Goal: Transaction & Acquisition: Purchase product/service

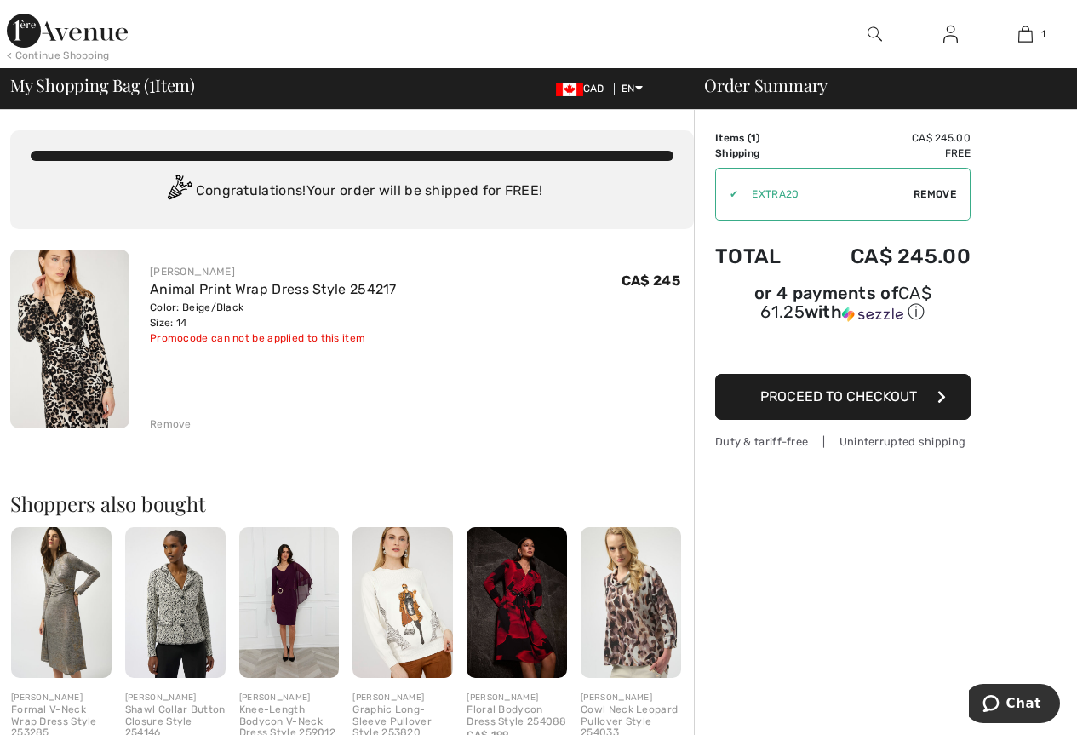
click at [823, 389] on button "Proceed to Checkout" at bounding box center [842, 397] width 255 height 46
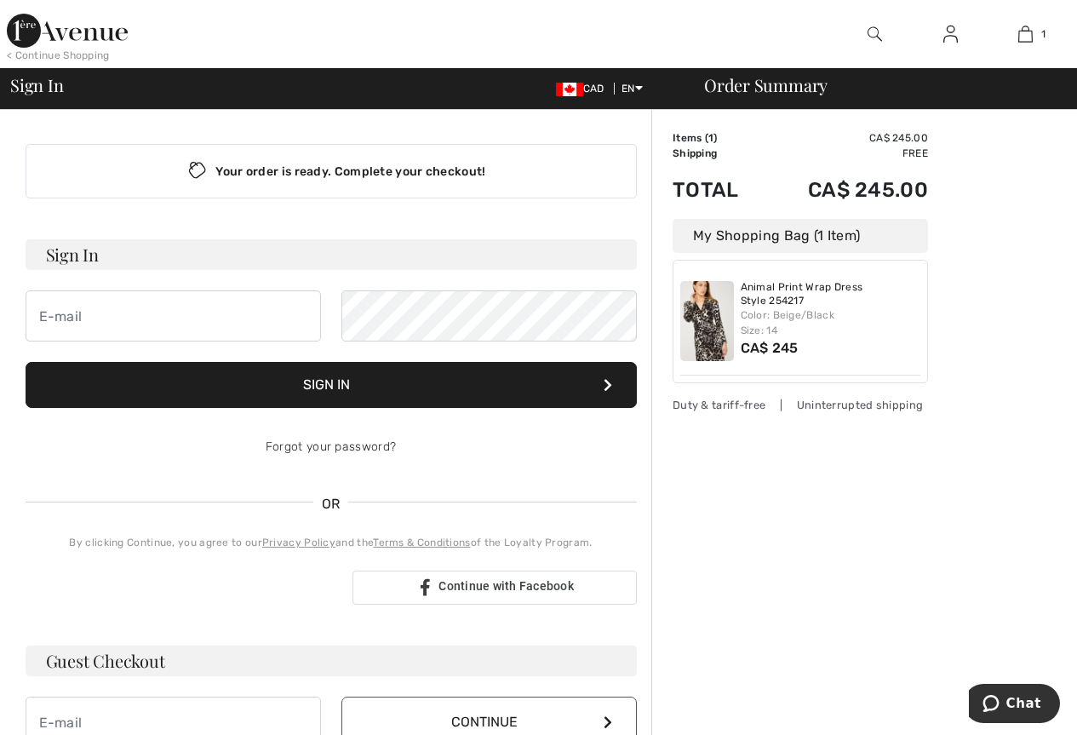
scroll to position [85, 0]
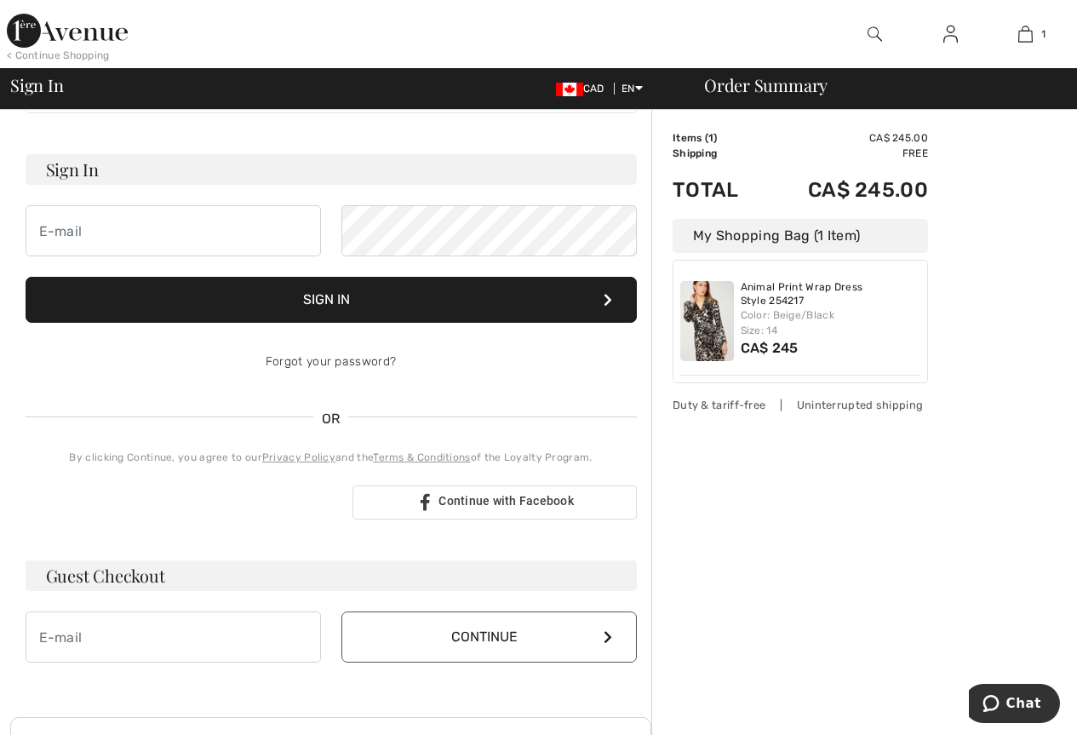
click at [457, 631] on button "Continue" at bounding box center [489, 636] width 296 height 51
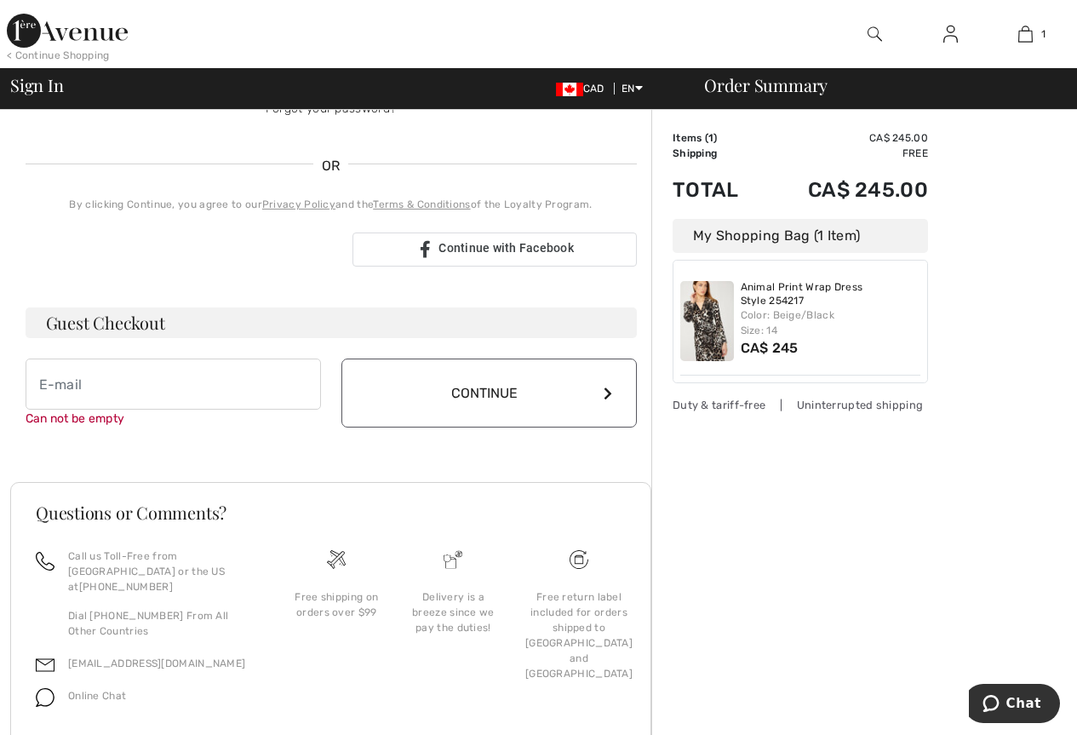
scroll to position [383, 0]
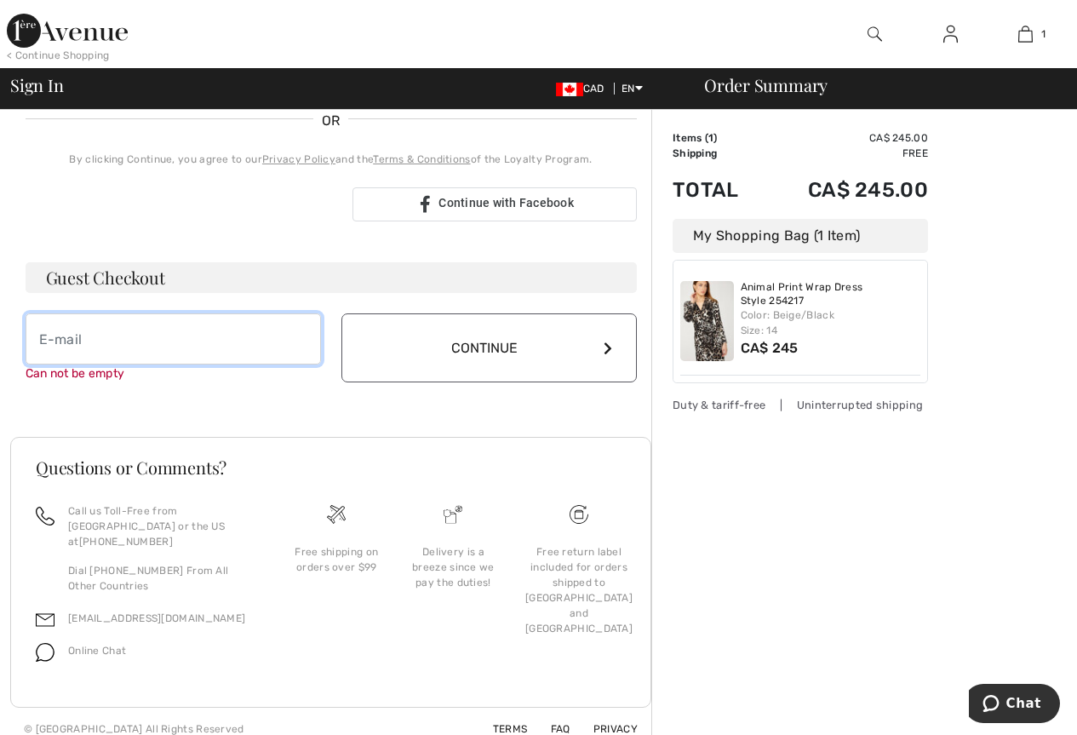
click at [66, 329] on input "email" at bounding box center [174, 338] width 296 height 51
type input "[EMAIL_ADDRESS][PERSON_NAME][DOMAIN_NAME]"
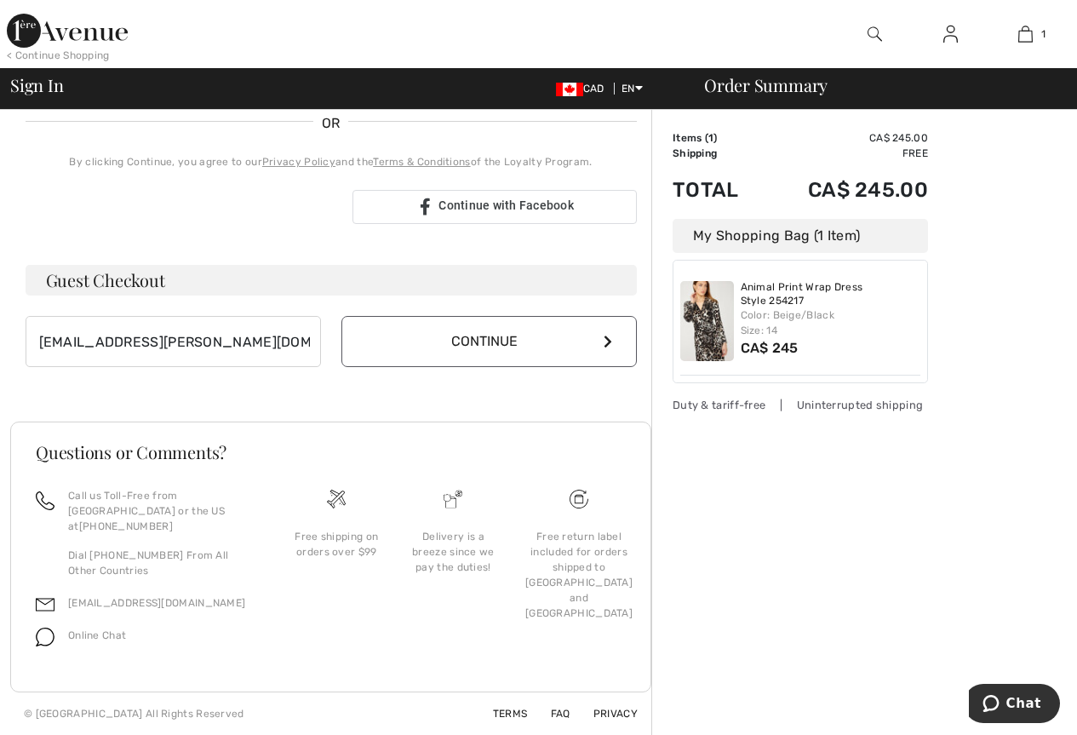
click at [436, 347] on button "Continue" at bounding box center [489, 341] width 296 height 51
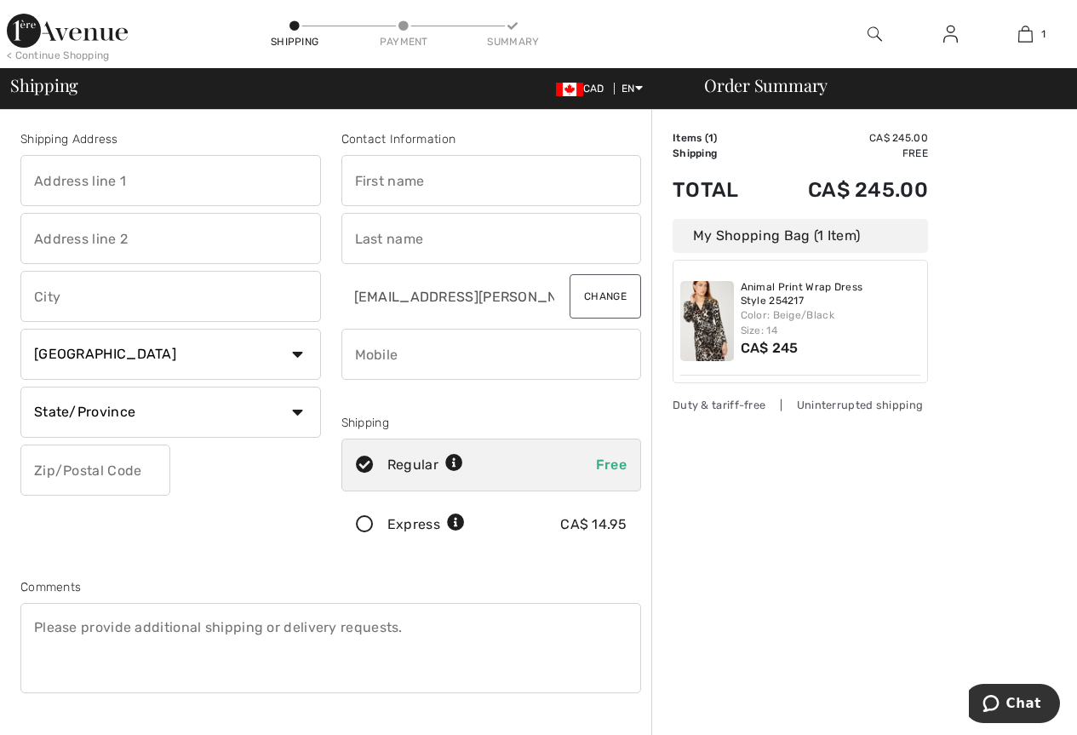
click at [449, 176] on input "text" at bounding box center [491, 180] width 301 height 51
type input "[PERSON_NAME]"
type input "new wave travel [STREET_ADDRESS]"
type input "[GEOGRAPHIC_DATA]"
select select "ON"
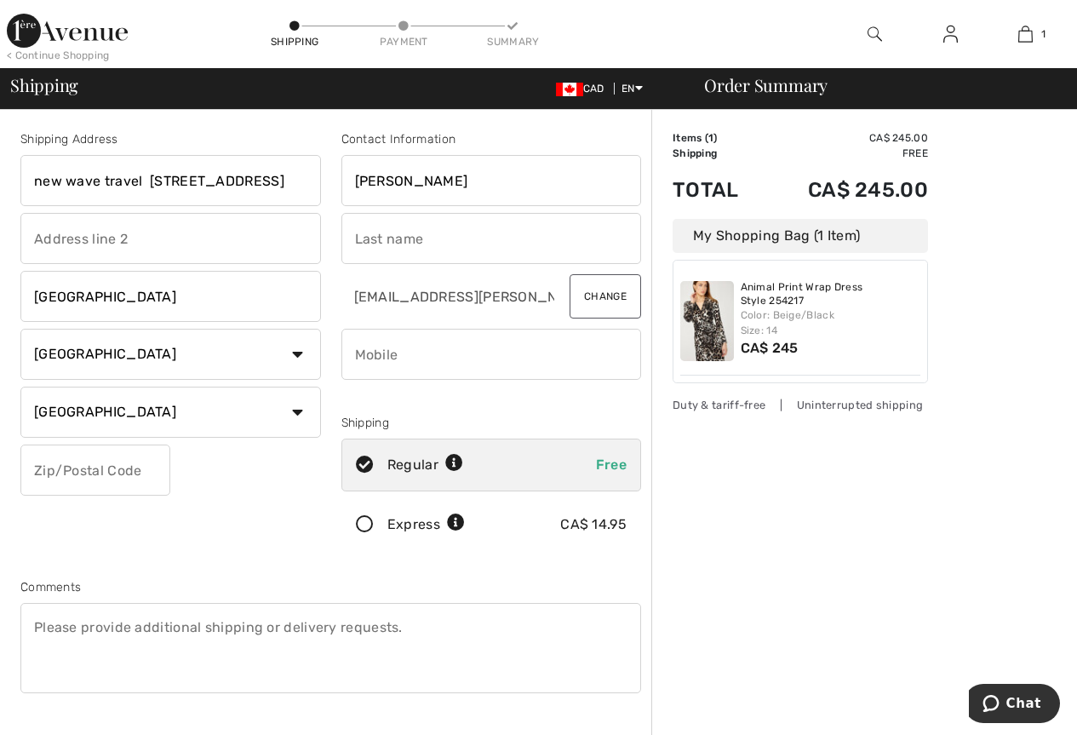
type input "m5s 2b1"
type input "pagliarulo"
type input "4168070581"
type input "M5S2B1"
drag, startPoint x: 259, startPoint y: 181, endPoint x: -266, endPoint y: 162, distance: 524.9
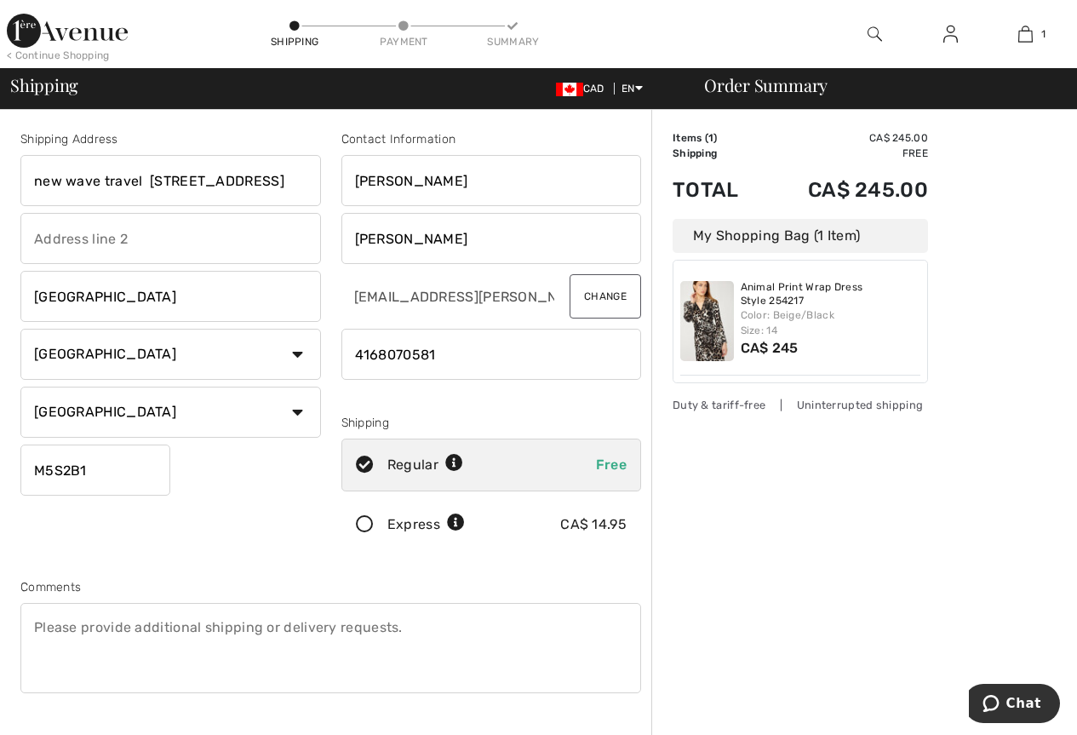
click at [0, 162] on html "We value your privacy We use cookies to enhance your browsing experience, serve…" at bounding box center [538, 367] width 1077 height 735
type input "95 la rose ave"
click at [78, 241] on input "text" at bounding box center [170, 238] width 301 height 51
type input "ste 903"
type input "M9P3T2"
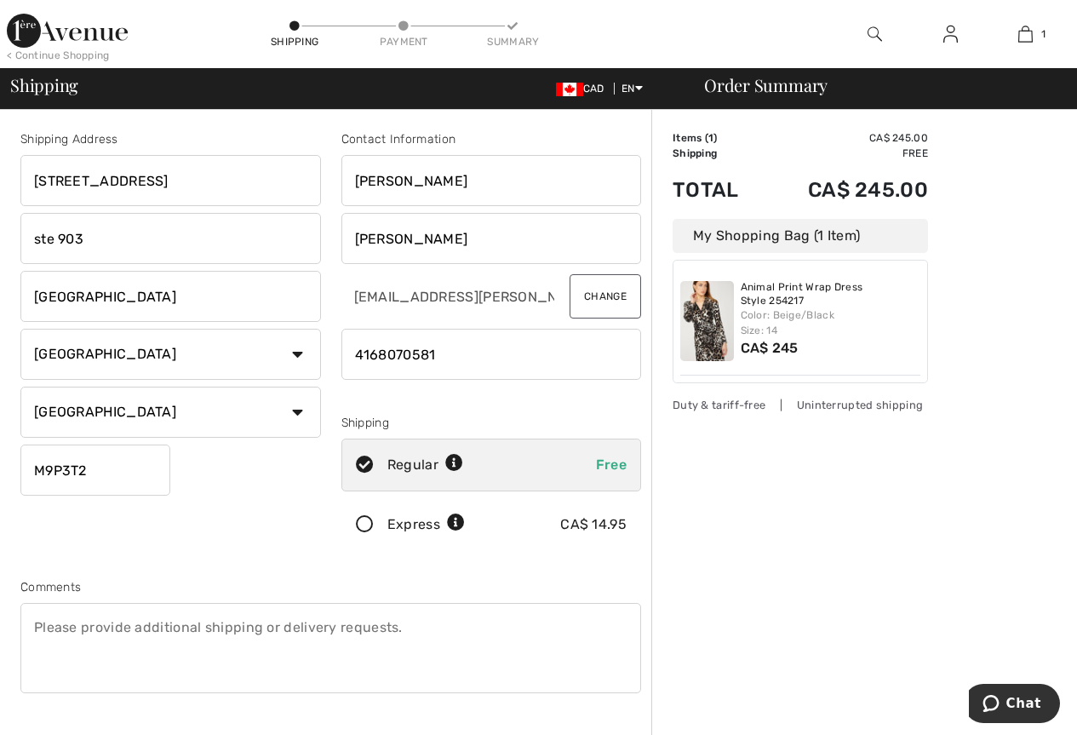
scroll to position [255, 0]
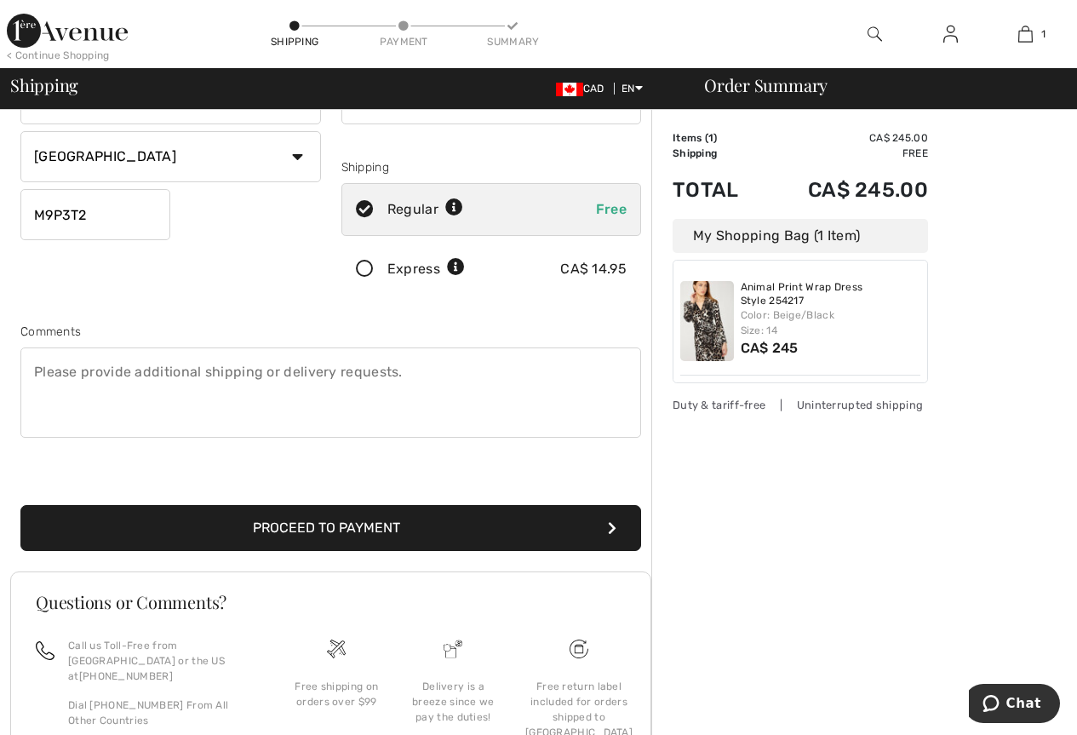
click at [301, 532] on button "Proceed to Payment" at bounding box center [330, 528] width 621 height 46
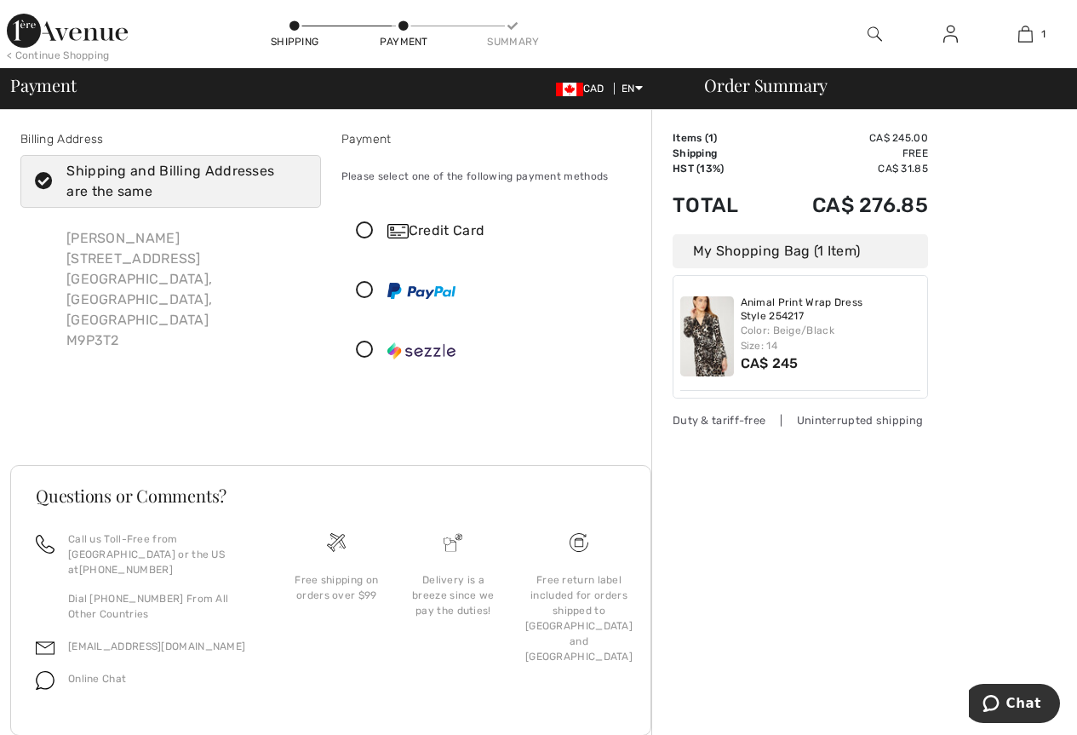
click at [364, 229] on icon at bounding box center [364, 231] width 45 height 18
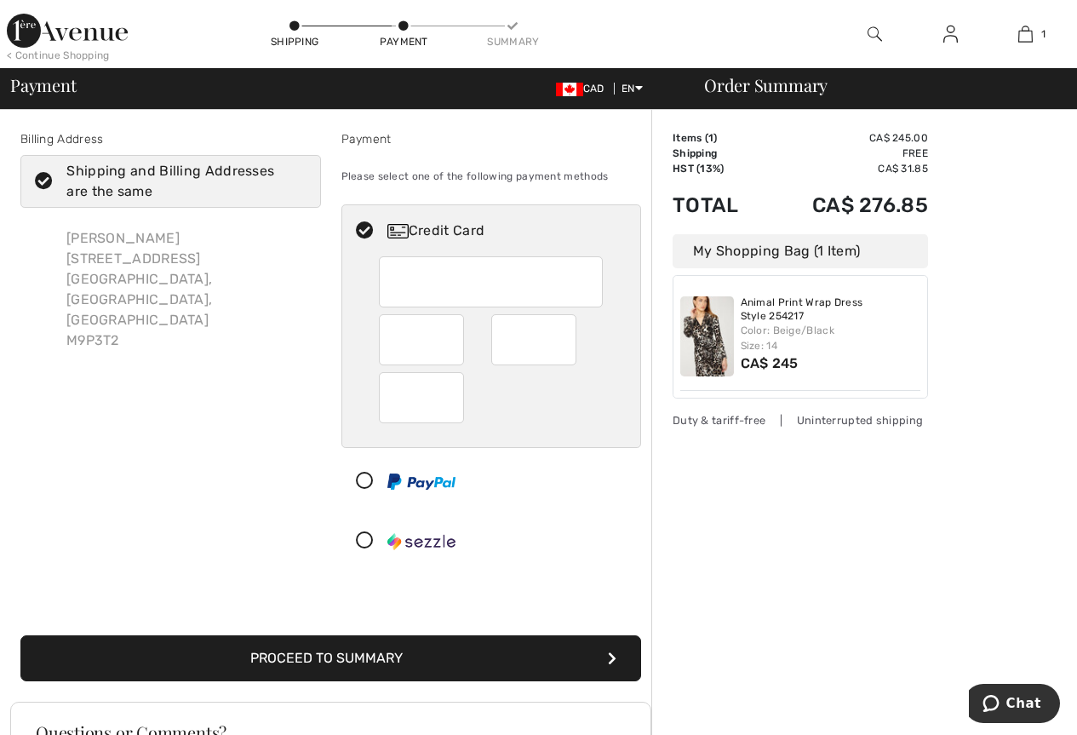
click at [503, 346] on div at bounding box center [533, 339] width 85 height 51
click at [333, 657] on button "Proceed to Summary" at bounding box center [330, 658] width 621 height 46
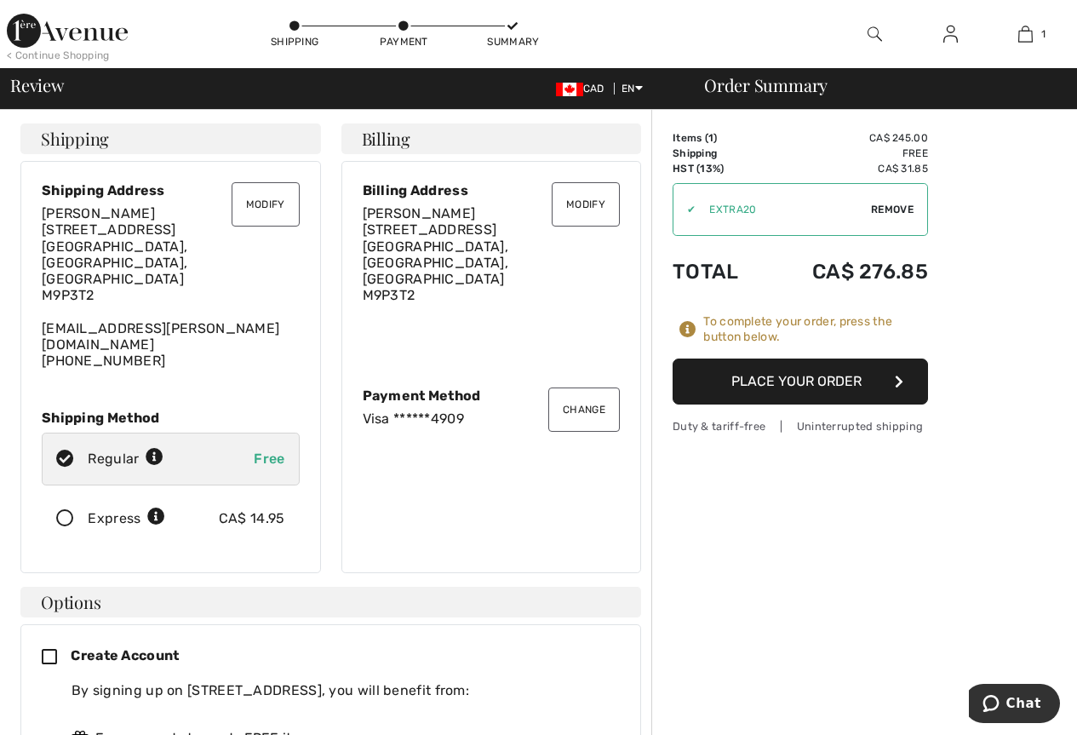
scroll to position [85, 0]
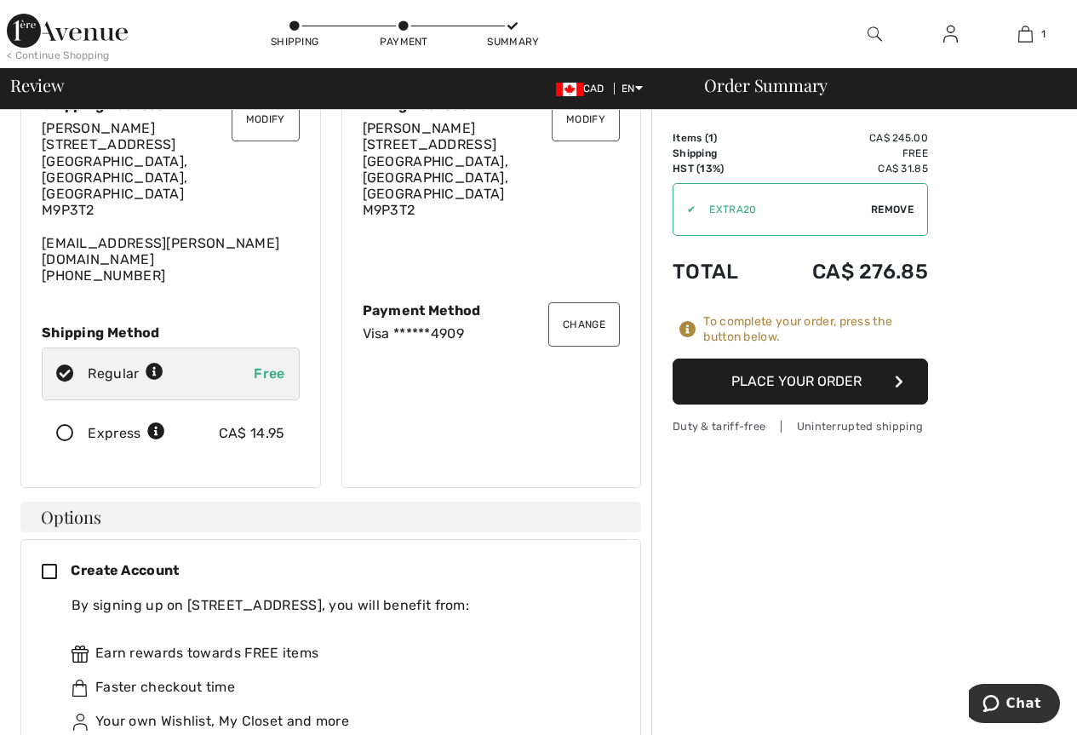
click at [53, 564] on icon at bounding box center [56, 573] width 29 height 18
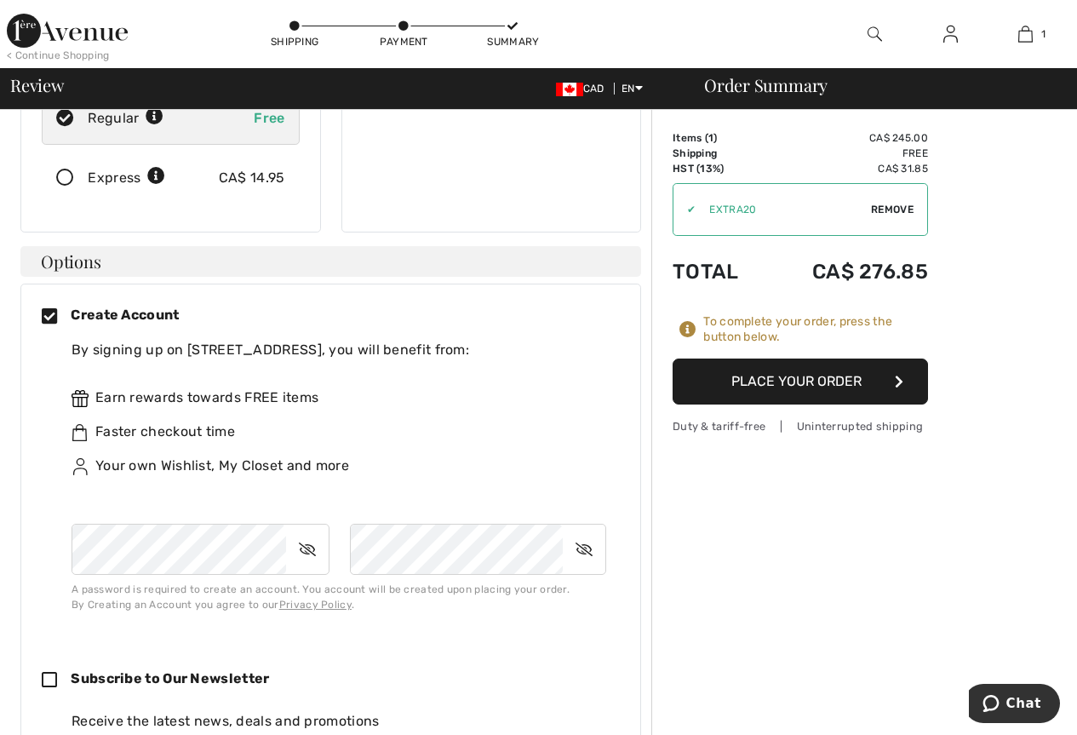
click at [49, 672] on icon at bounding box center [56, 681] width 29 height 18
checkbox input "true"
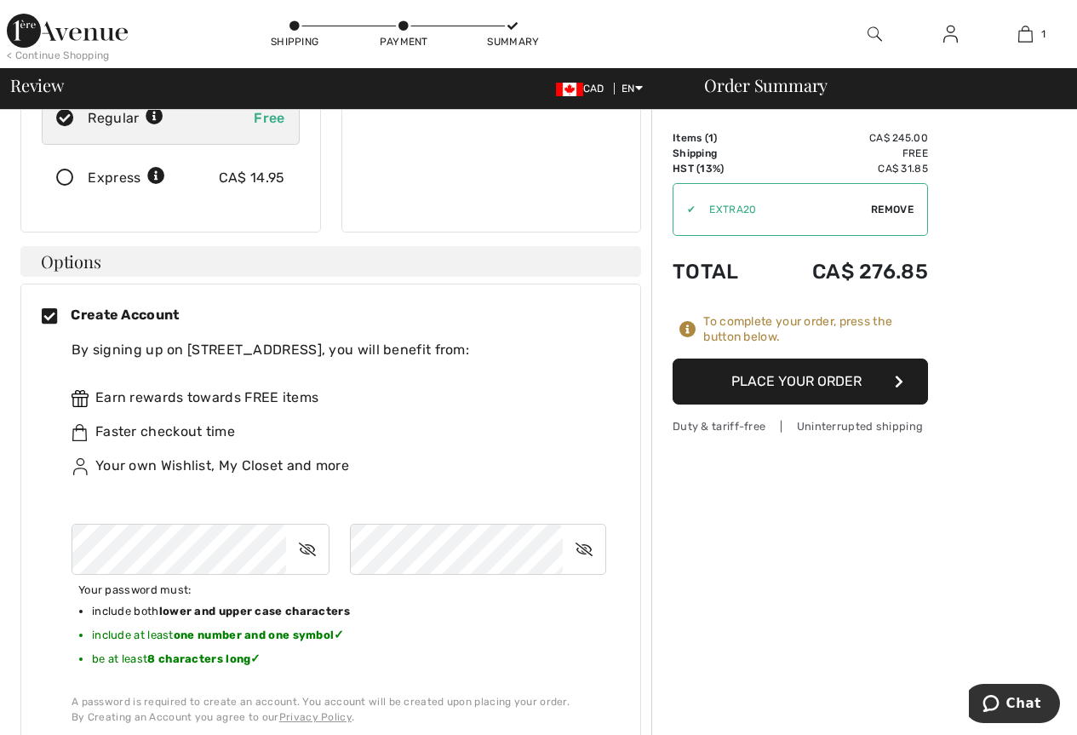
click at [720, 632] on div "Order Summary Details Items ( 1 ) CA$ 245.00 Promo code CA$ 0.00 Shipping Free …" at bounding box center [864, 691] width 426 height 1844
click at [0, 394] on html "We value your privacy We use cookies to enhance your browsing experience, serve…" at bounding box center [538, 26] width 1077 height 735
click at [679, 624] on div "Order Summary Details Items ( 1 ) CA$ 245.00 Promo code CA$ 0.00 Shipping Free …" at bounding box center [864, 691] width 426 height 1844
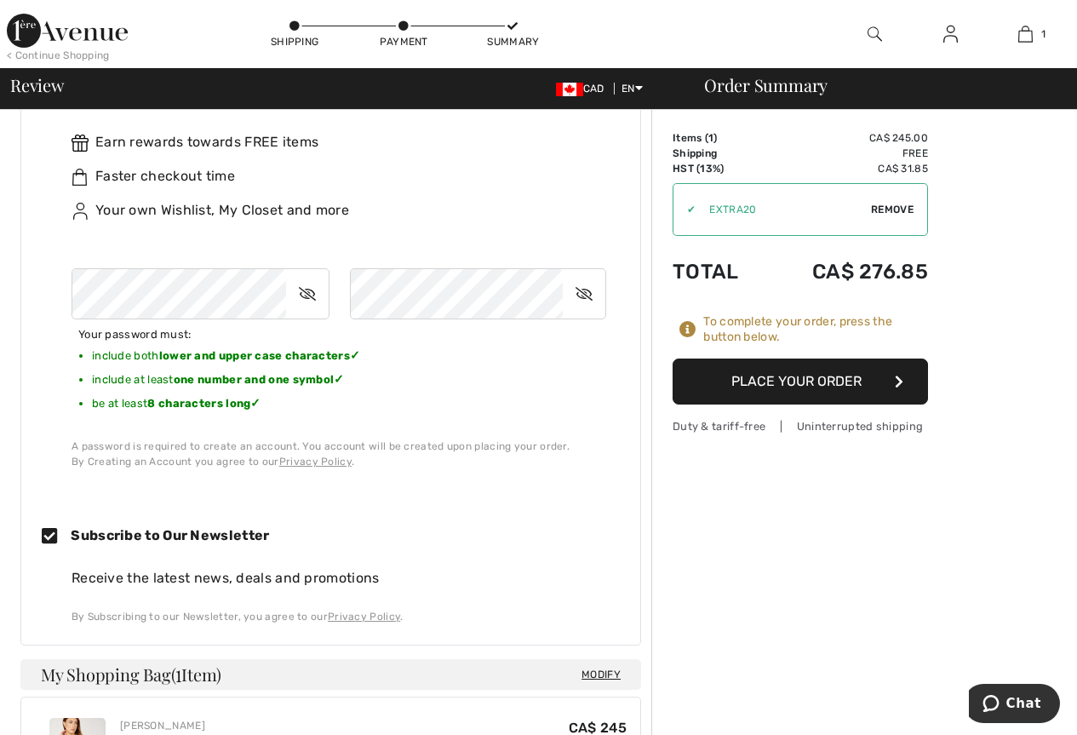
scroll to position [511, 0]
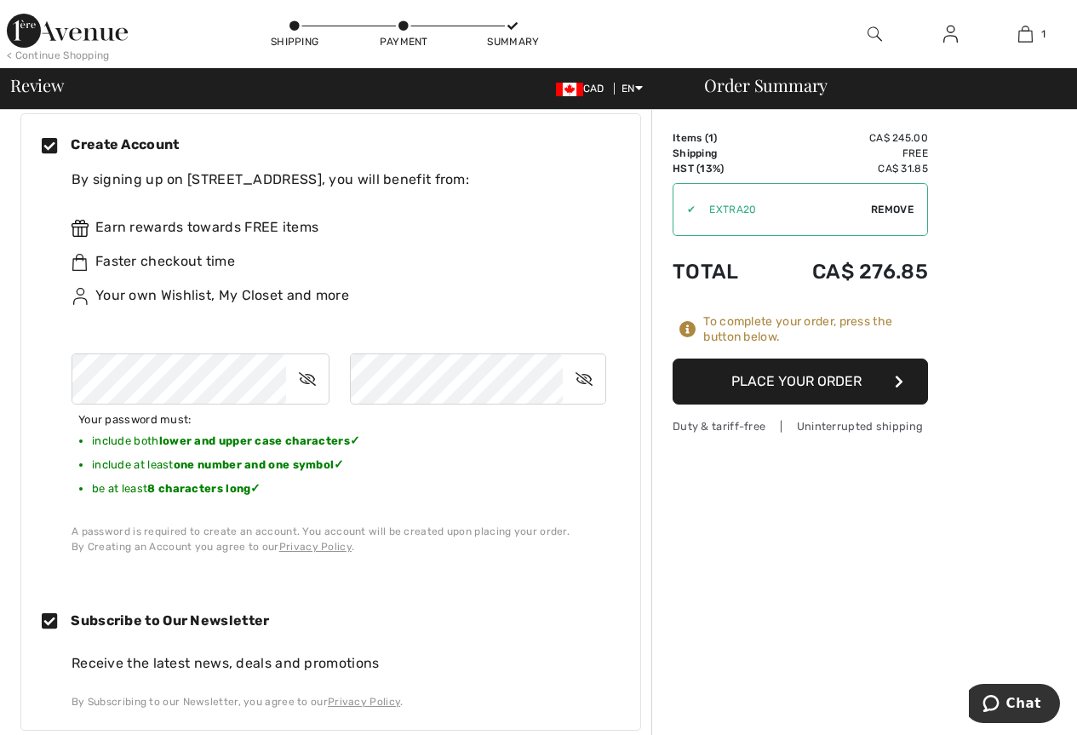
click at [730, 384] on button "Place Your Order" at bounding box center [800, 382] width 255 height 46
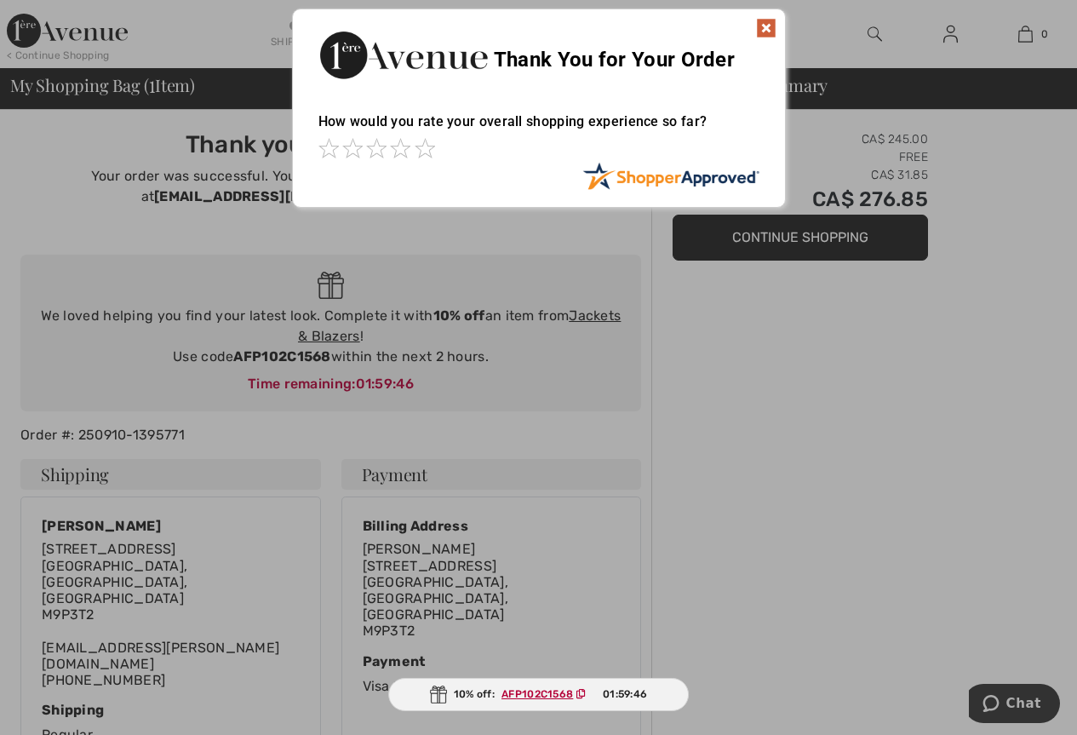
click at [764, 21] on img at bounding box center [766, 28] width 20 height 20
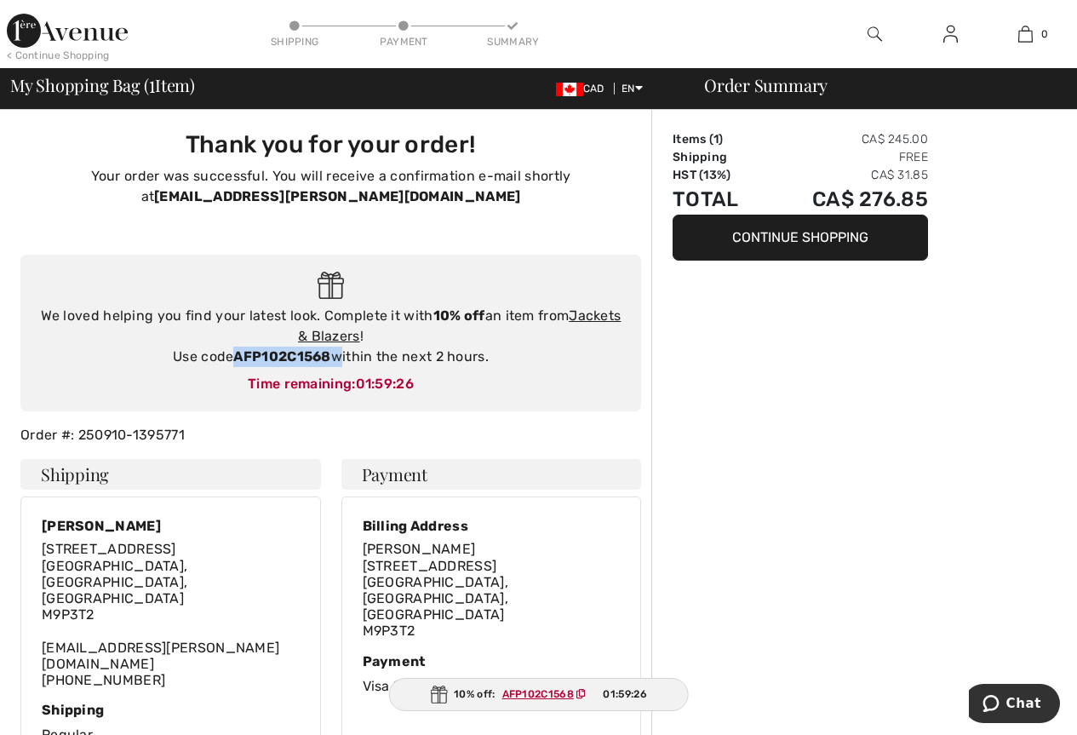
drag, startPoint x: 235, startPoint y: 353, endPoint x: 335, endPoint y: 352, distance: 99.7
click at [335, 352] on div "We loved helping you find your latest look. Complete it with 10% off an item fr…" at bounding box center [330, 336] width 587 height 61
copy div "AFP102C1568"
click at [604, 314] on link "Jackets & Blazers" at bounding box center [459, 325] width 323 height 37
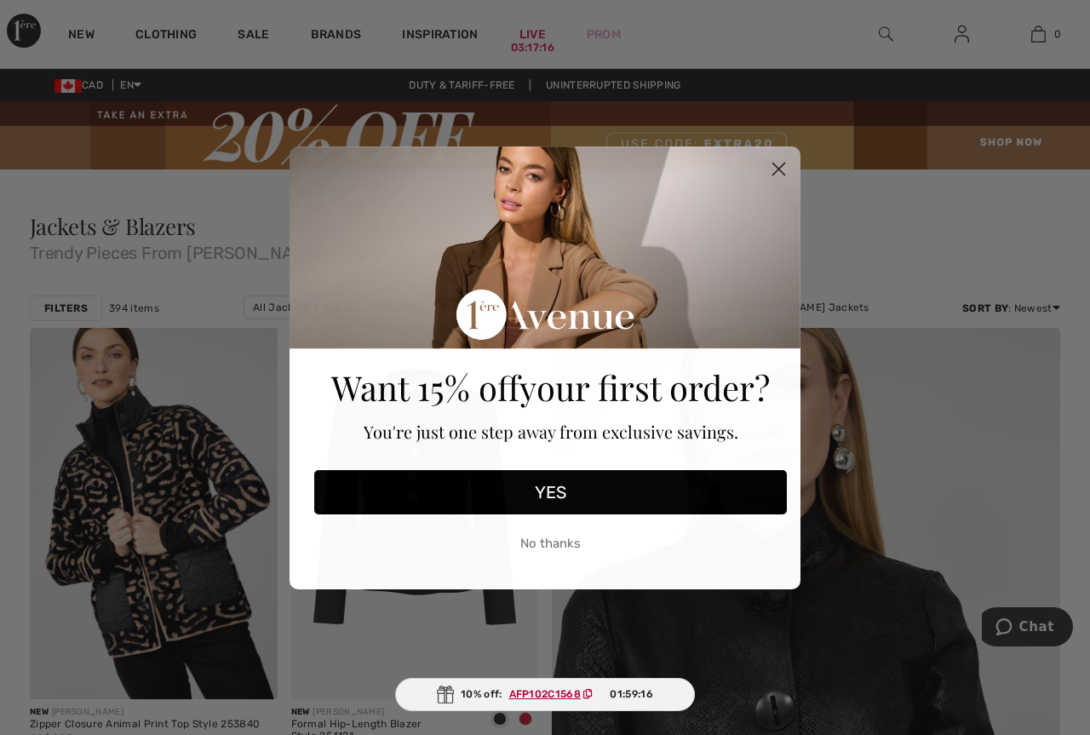
click at [600, 495] on button "YES" at bounding box center [550, 492] width 473 height 44
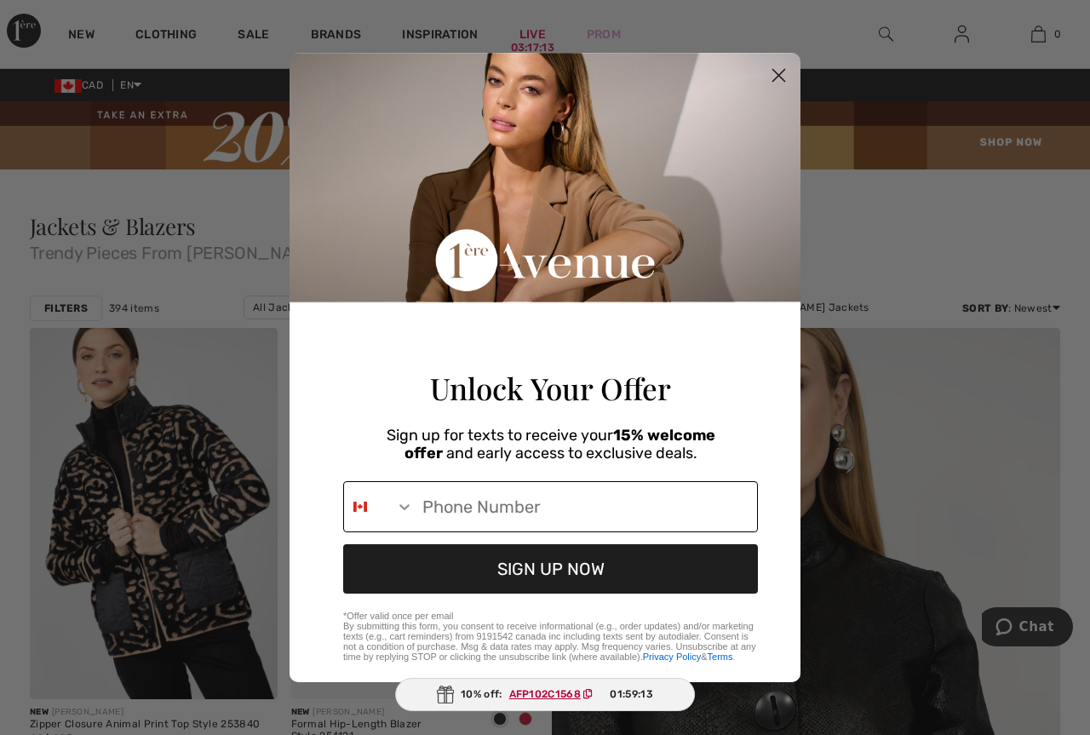
drag, startPoint x: 433, startPoint y: 512, endPoint x: 449, endPoint y: 517, distance: 16.2
click at [435, 512] on input "Phone Number" at bounding box center [585, 506] width 343 height 49
type input "[PHONE_NUMBER]"
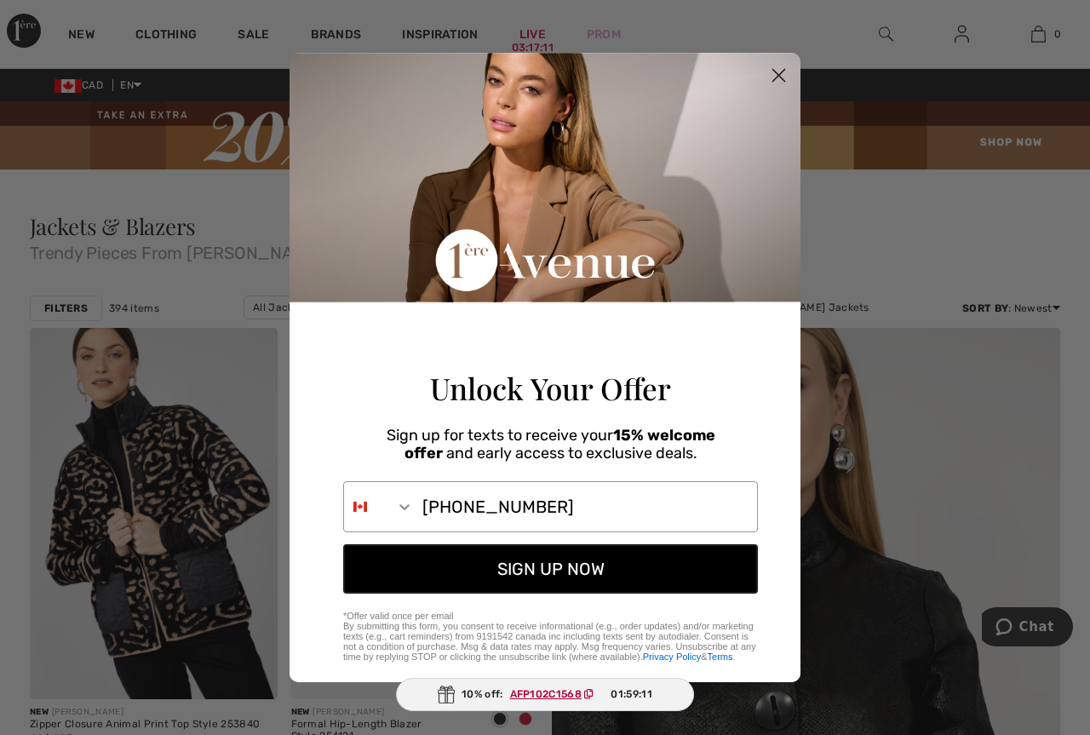
click at [500, 577] on button "SIGN UP NOW" at bounding box center [550, 568] width 415 height 49
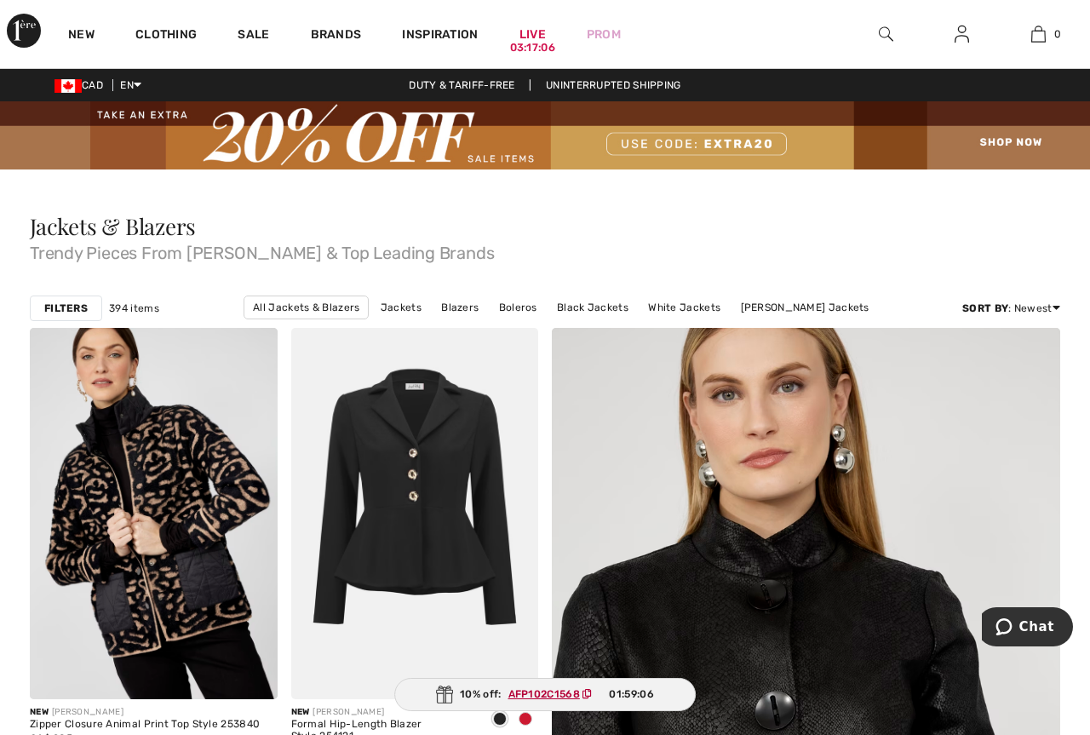
click at [520, 694] on ins "AFP102C1568" at bounding box center [544, 694] width 72 height 12
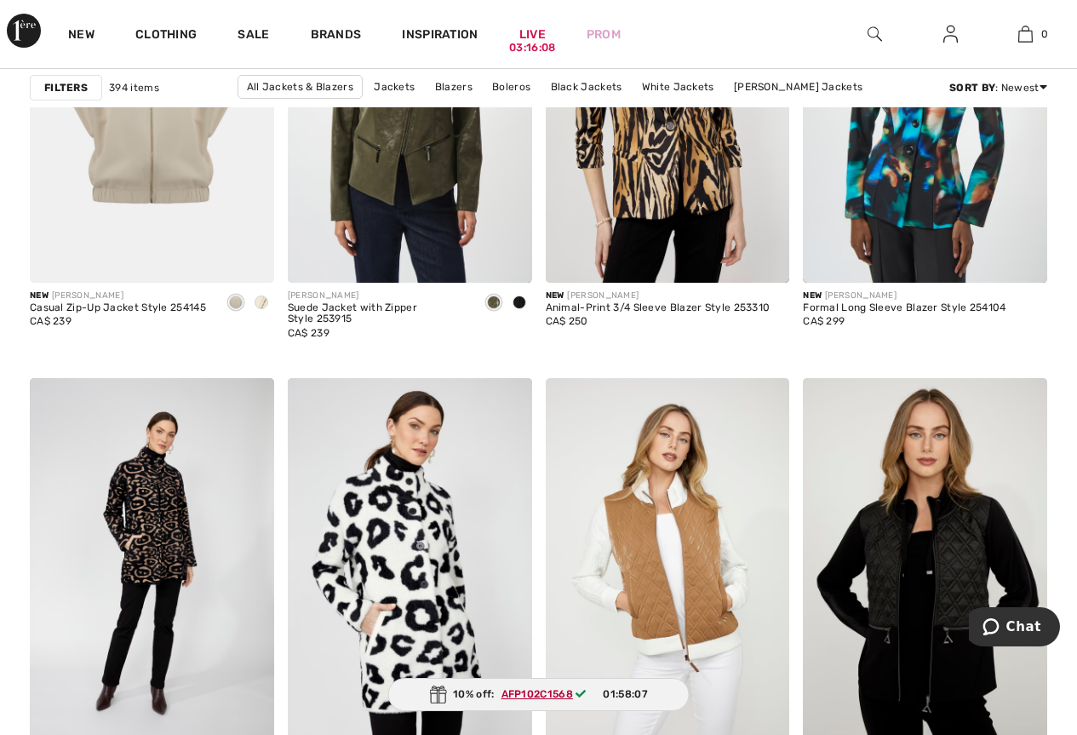
scroll to position [6898, 0]
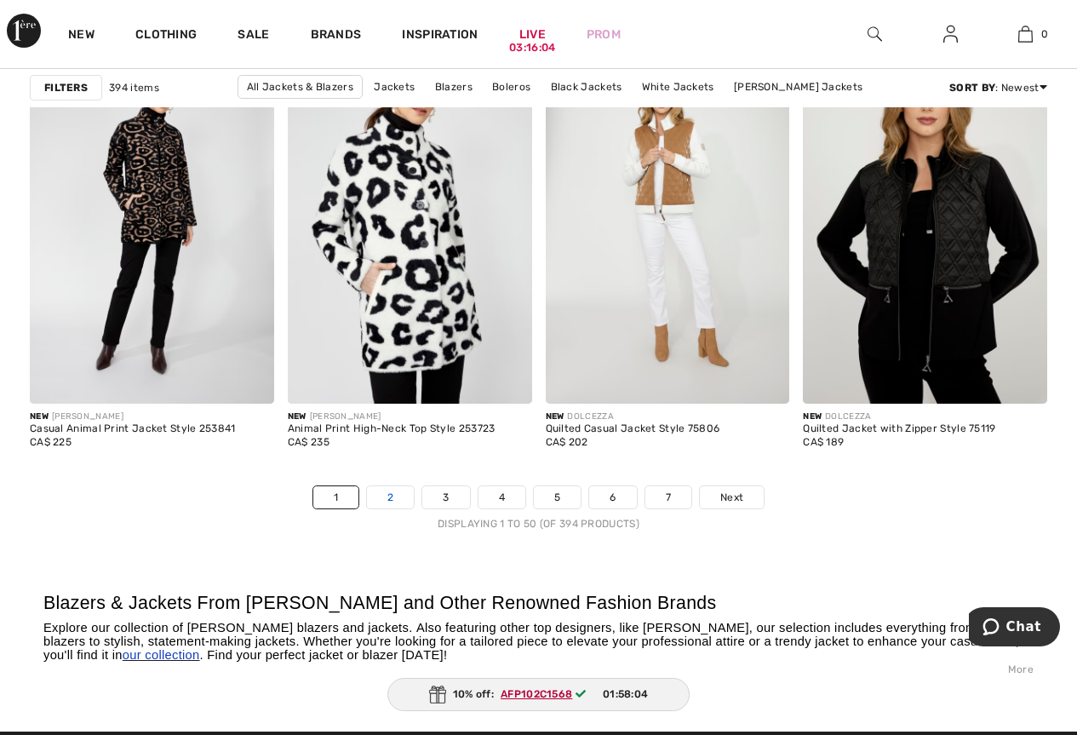
click at [394, 501] on link "2" at bounding box center [390, 497] width 47 height 22
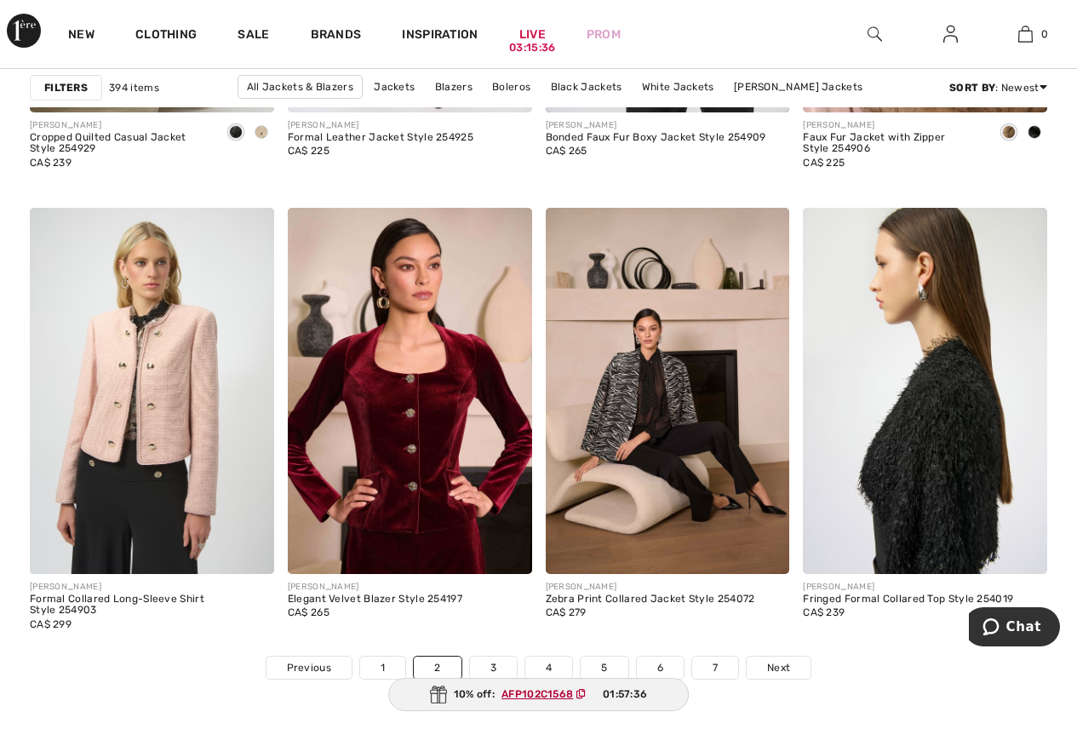
scroll to position [6898, 0]
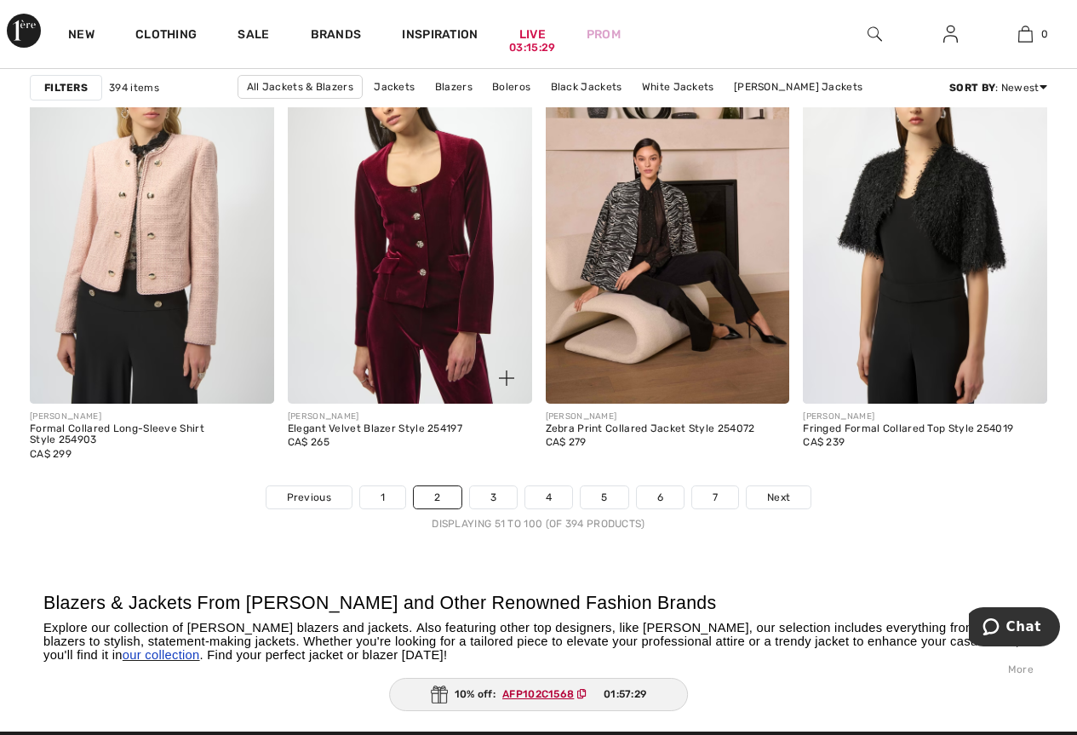
click at [424, 271] on img at bounding box center [410, 220] width 244 height 366
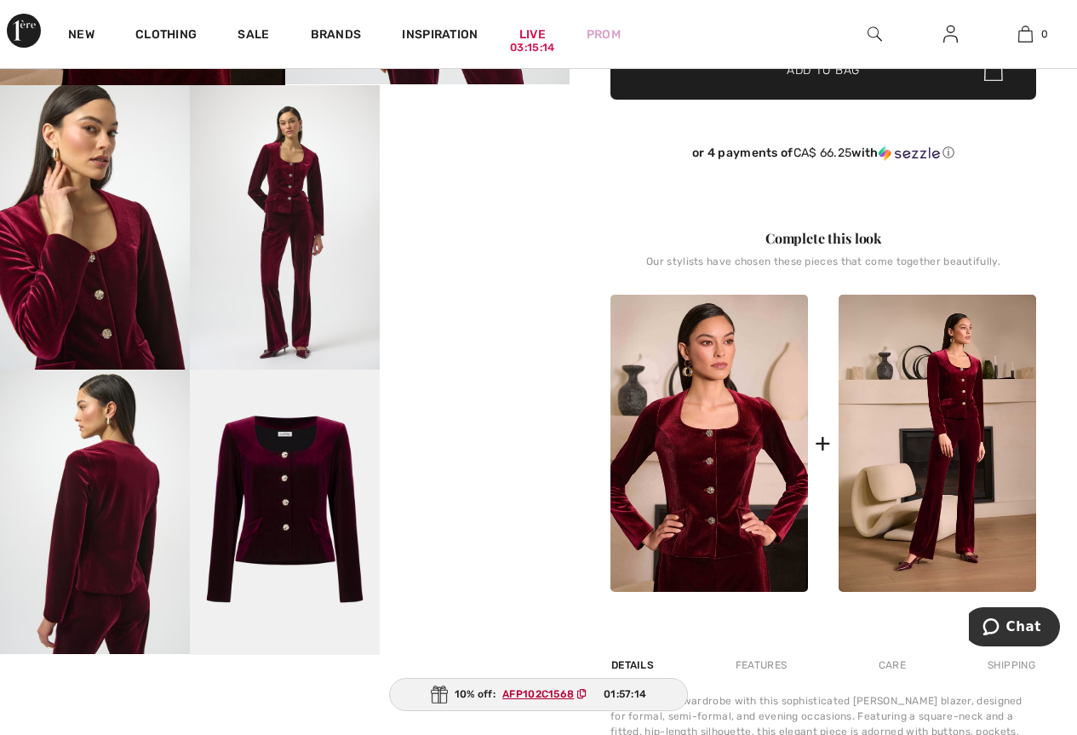
scroll to position [170, 0]
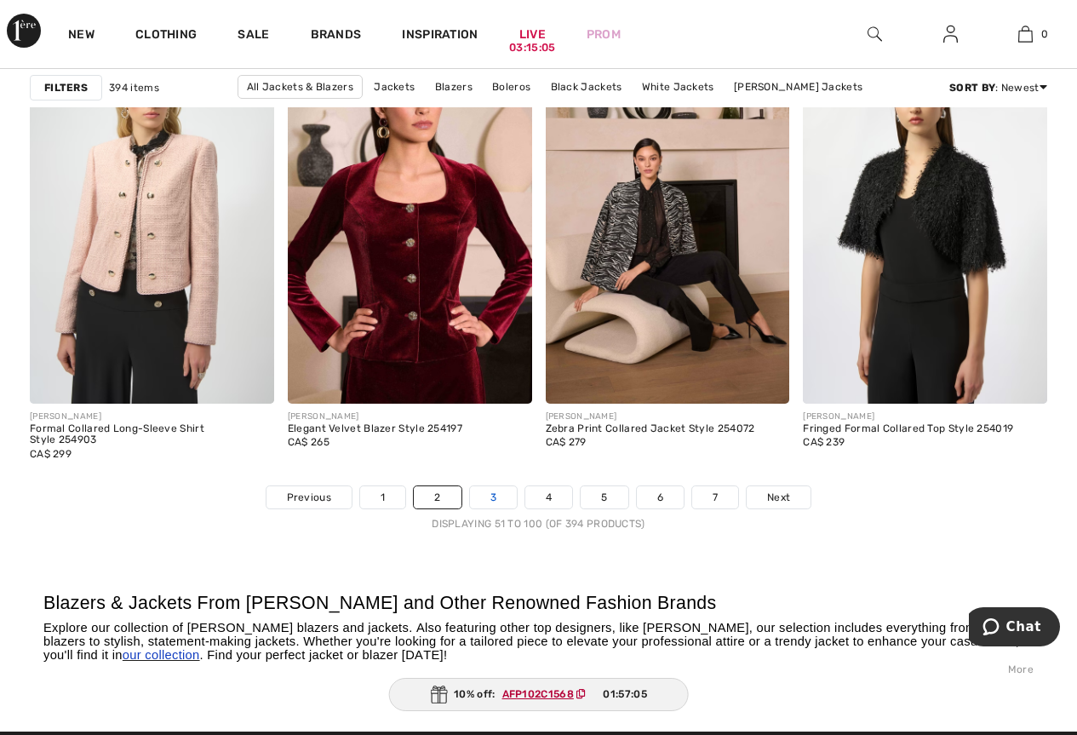
click at [485, 495] on link "3" at bounding box center [493, 497] width 47 height 22
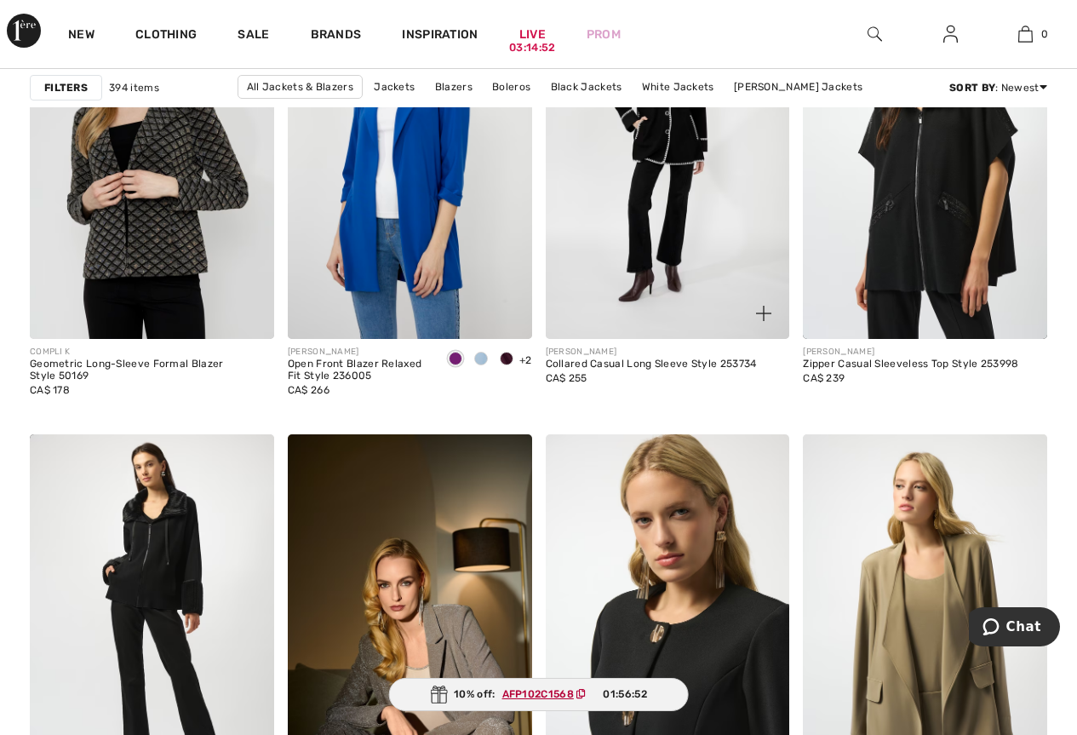
scroll to position [1022, 0]
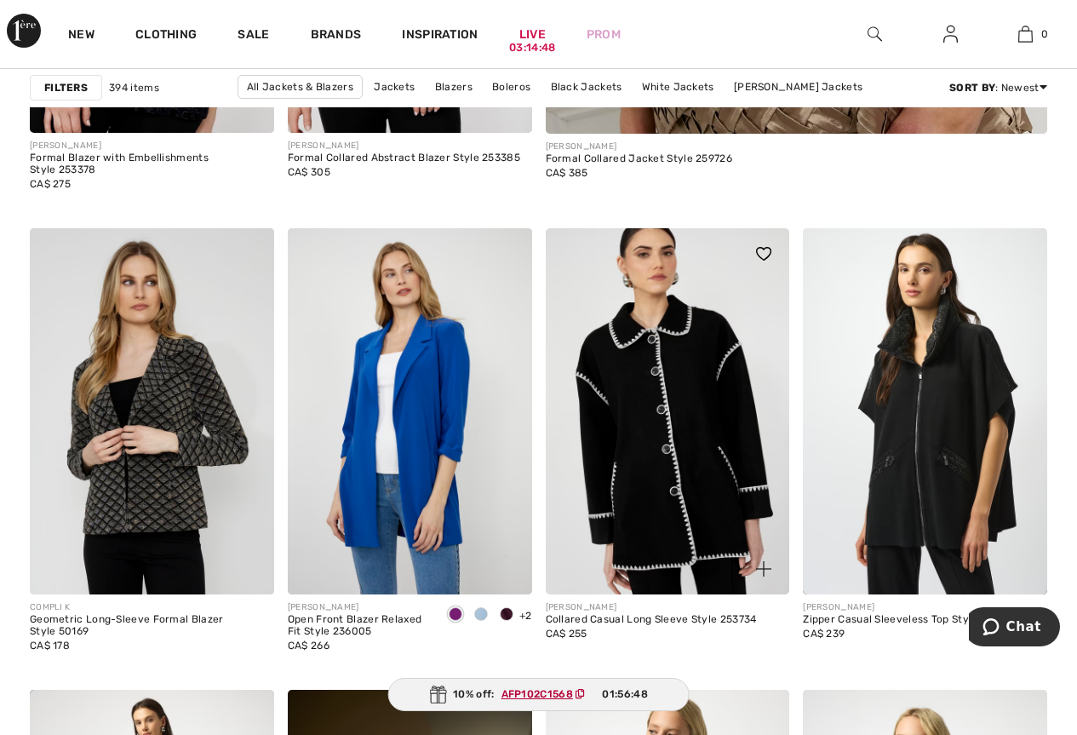
click at [633, 424] on img at bounding box center [668, 411] width 244 height 366
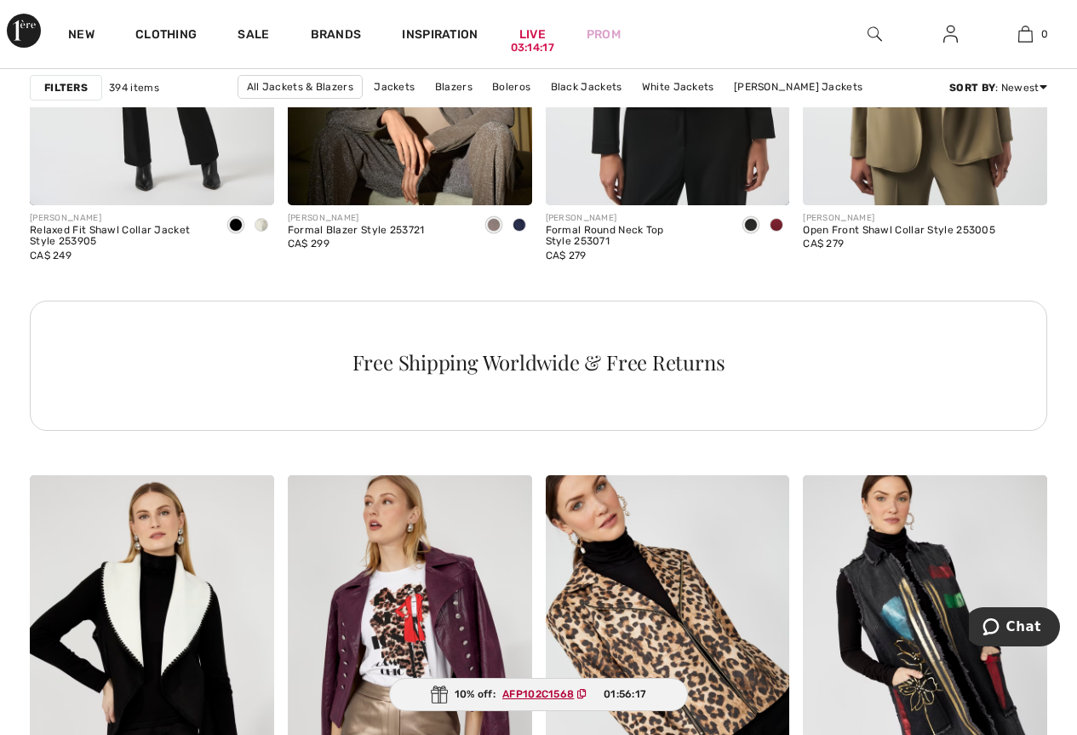
scroll to position [2129, 0]
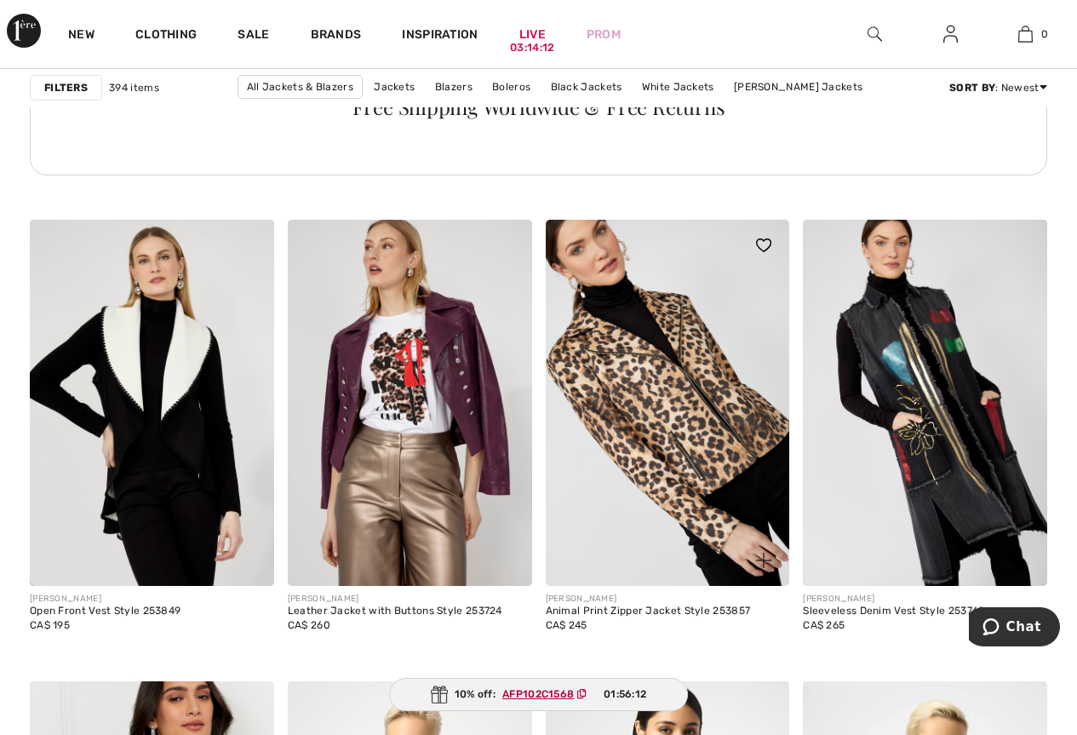
click at [659, 403] on img at bounding box center [668, 403] width 244 height 366
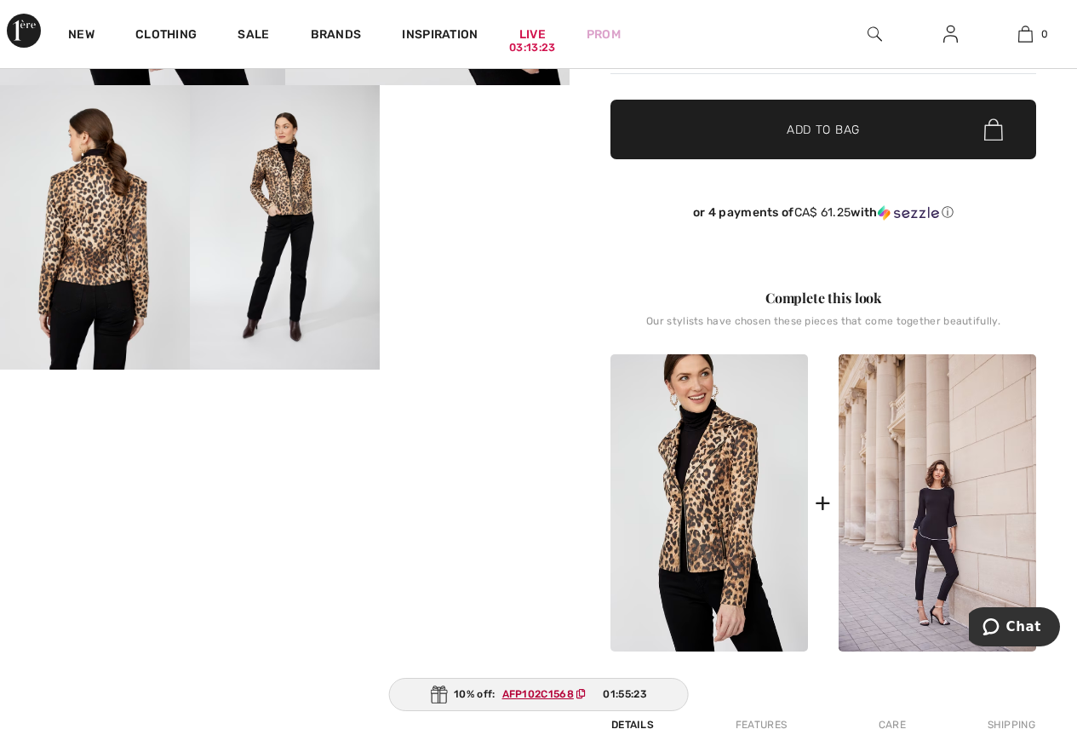
scroll to position [170, 0]
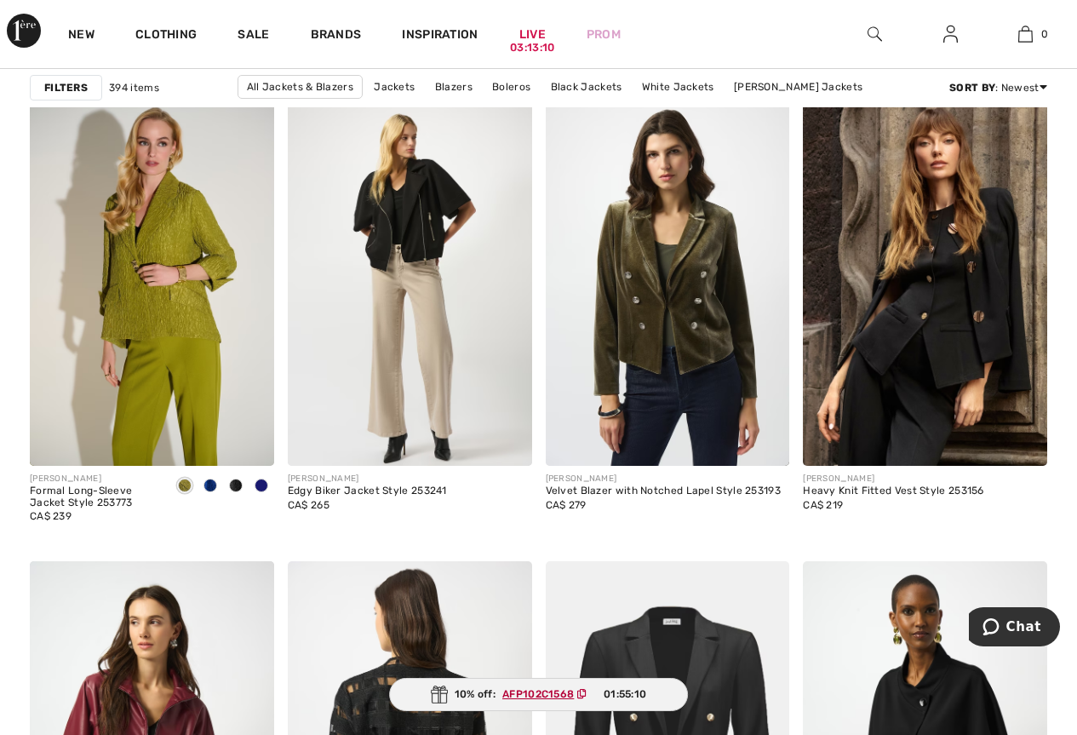
scroll to position [5110, 0]
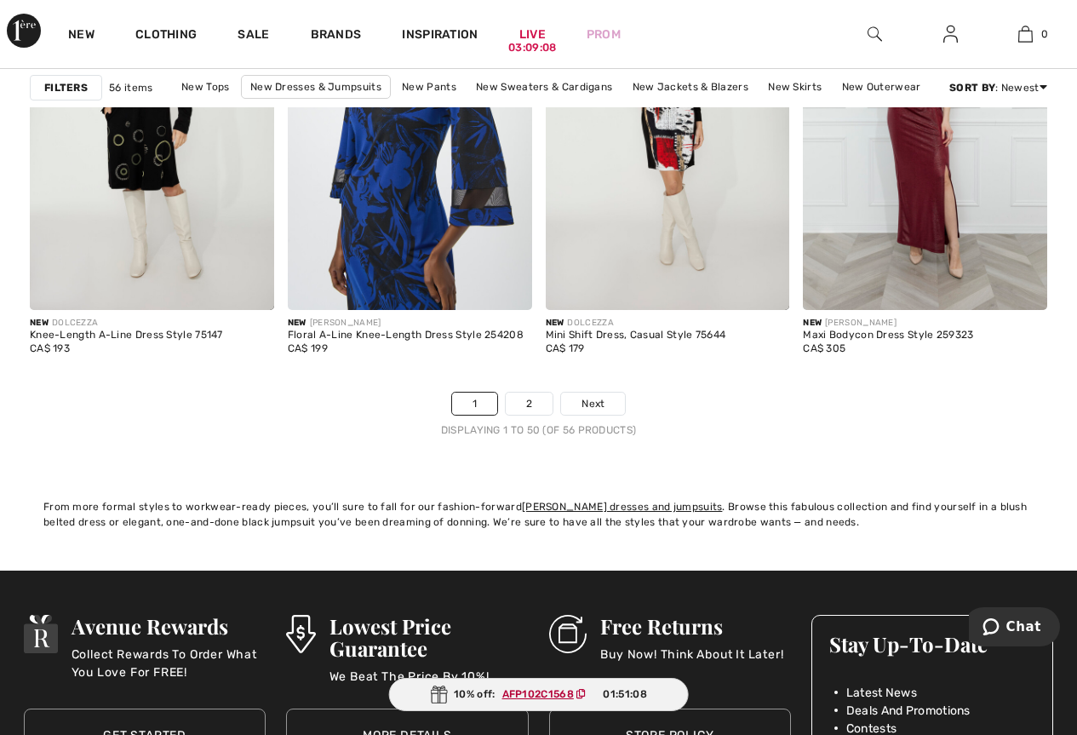
scroll to position [7239, 0]
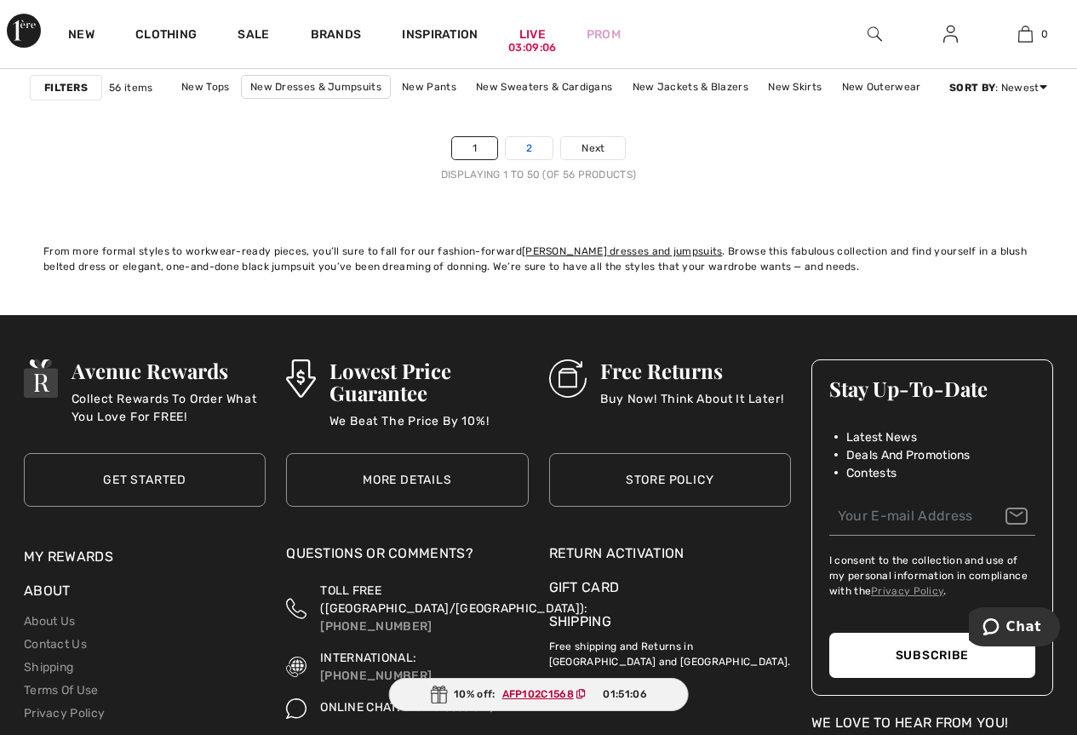
click at [538, 146] on link "2" at bounding box center [529, 148] width 47 height 22
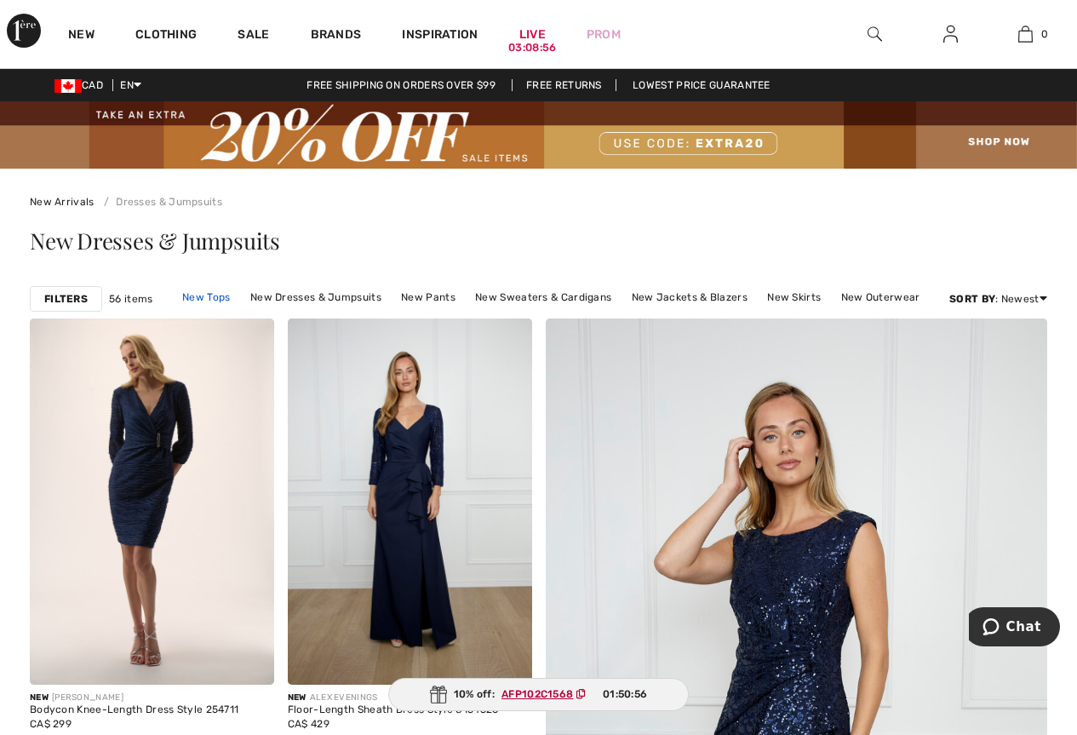
click at [214, 299] on link "New Tops" at bounding box center [206, 297] width 65 height 22
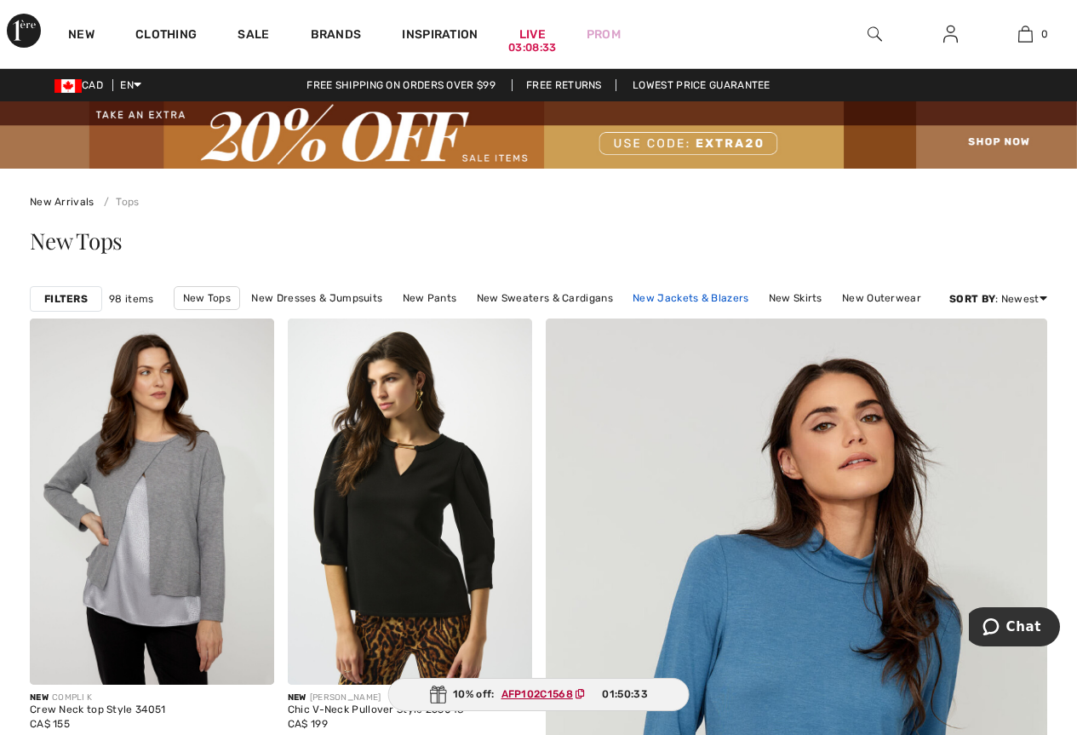
click at [710, 304] on link "New Jackets & Blazers" at bounding box center [690, 298] width 133 height 22
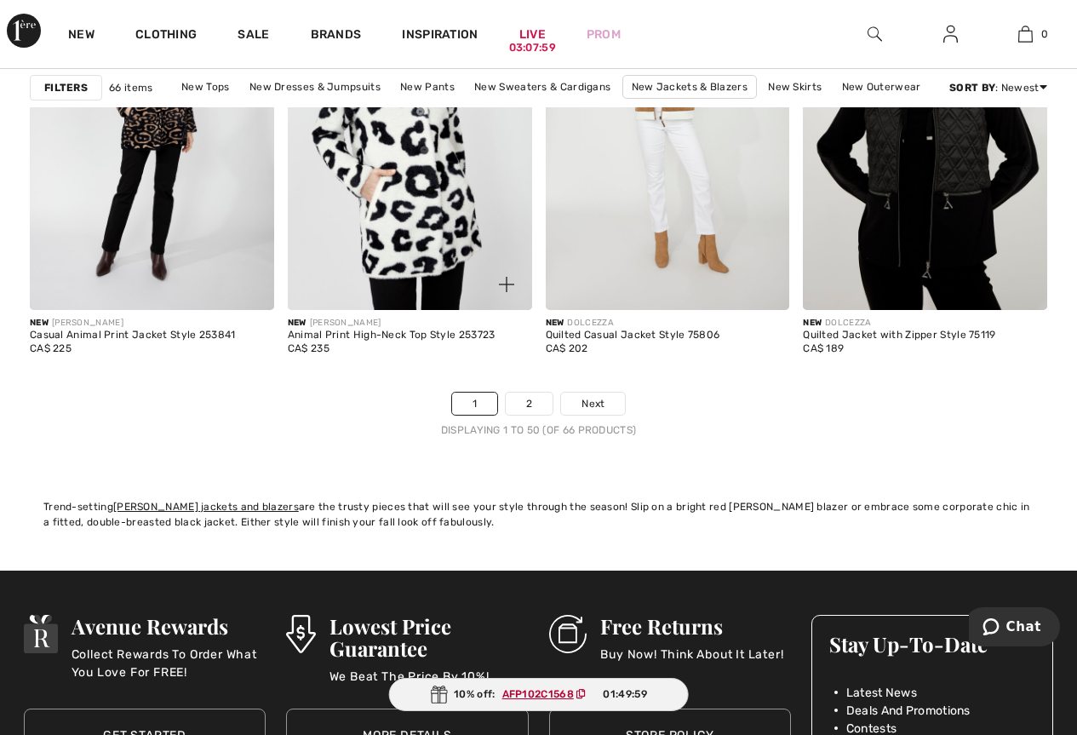
scroll to position [7154, 0]
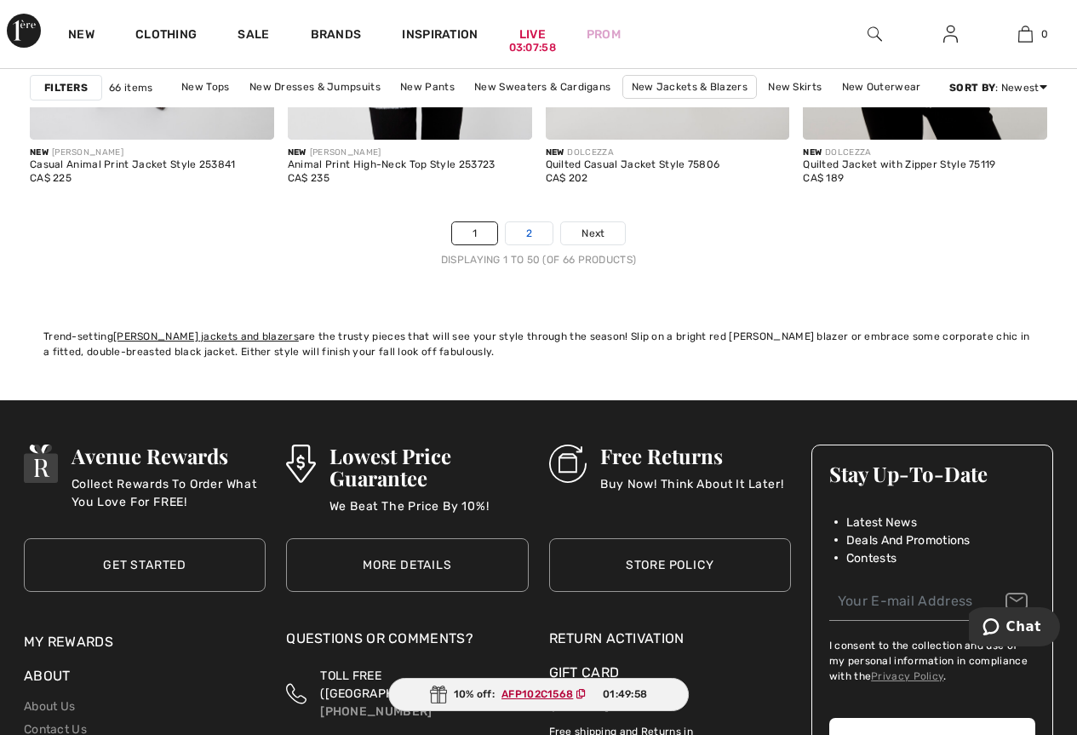
click at [535, 230] on link "2" at bounding box center [529, 233] width 47 height 22
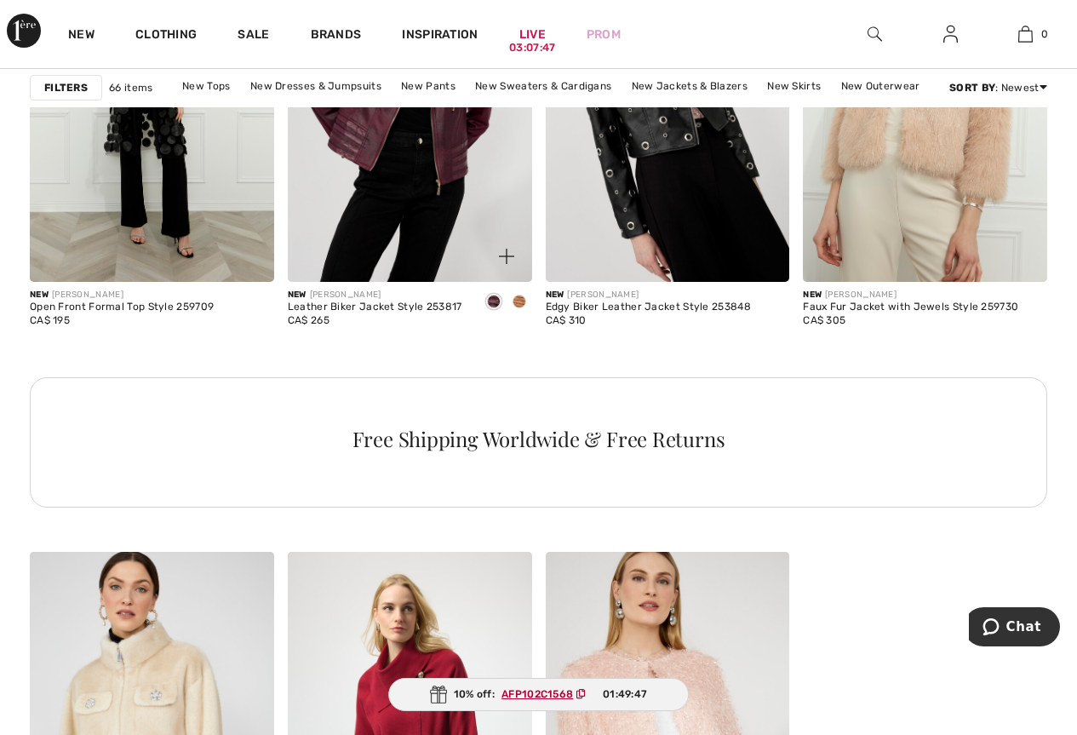
scroll to position [1448, 0]
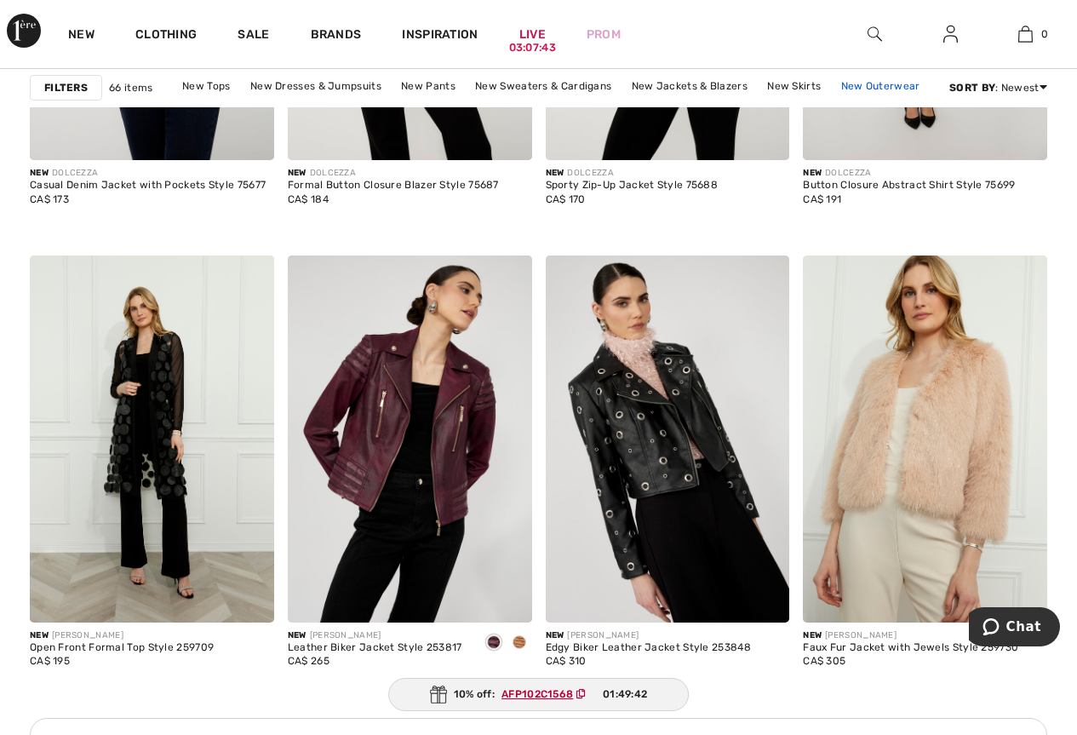
click at [877, 85] on link "New Outerwear" at bounding box center [881, 86] width 96 height 22
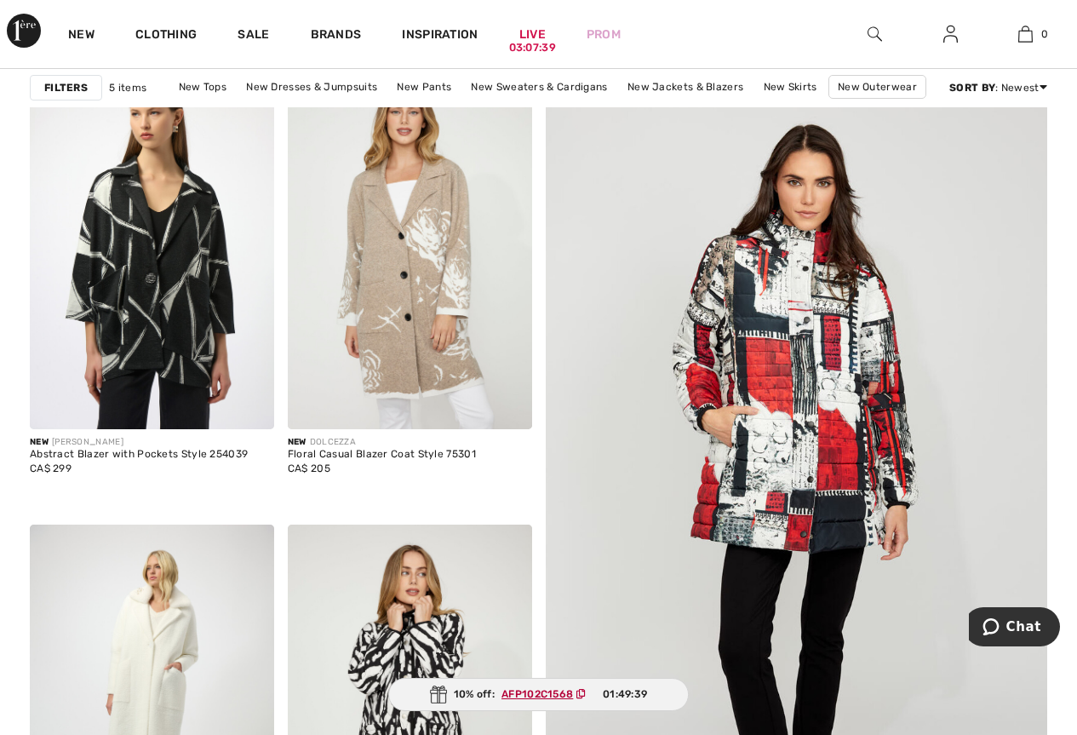
scroll to position [596, 0]
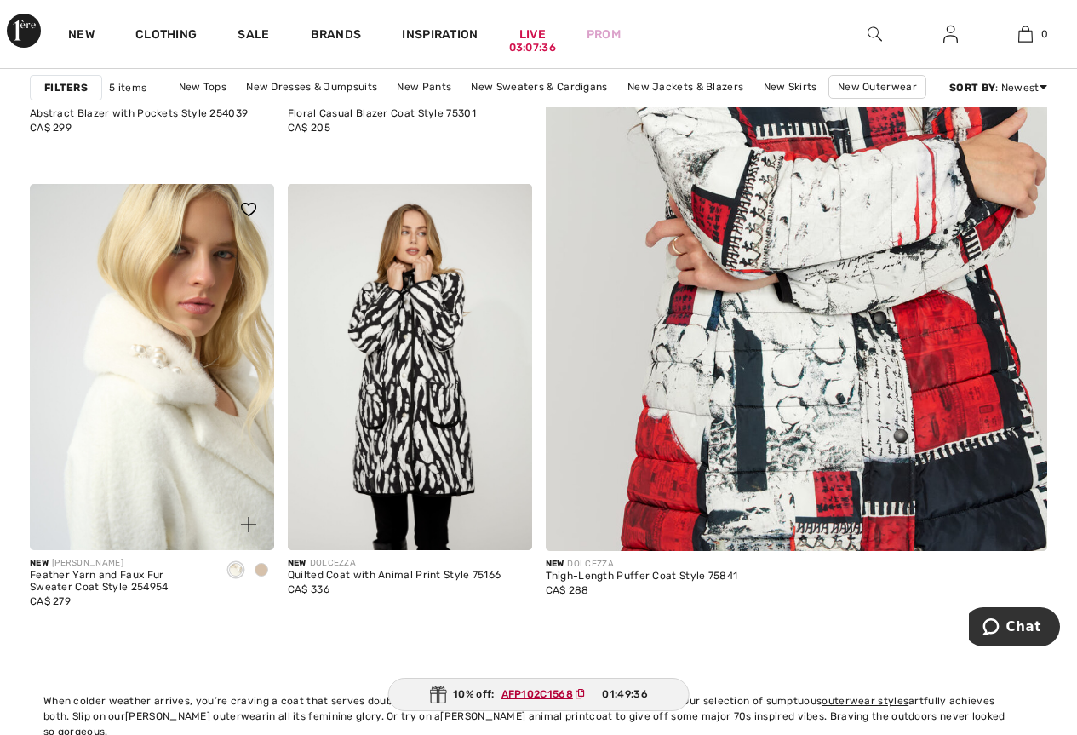
click at [154, 358] on img at bounding box center [152, 367] width 244 height 366
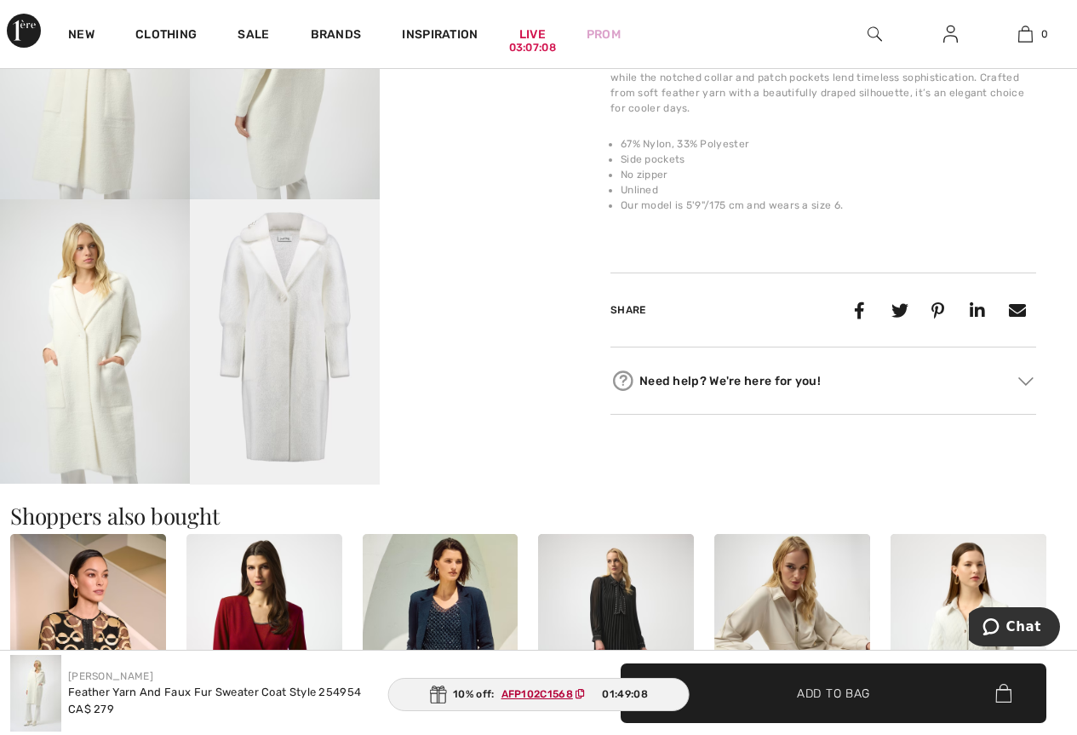
scroll to position [511, 0]
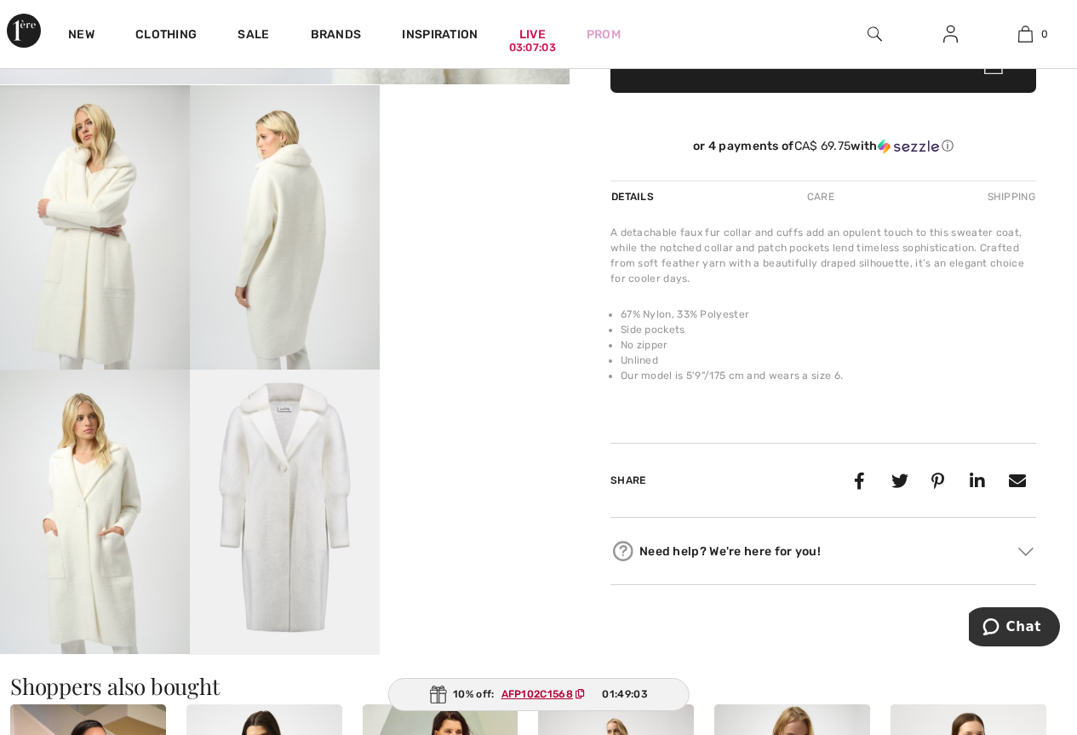
click at [467, 181] on video "Your browser does not support the video tag." at bounding box center [475, 132] width 190 height 95
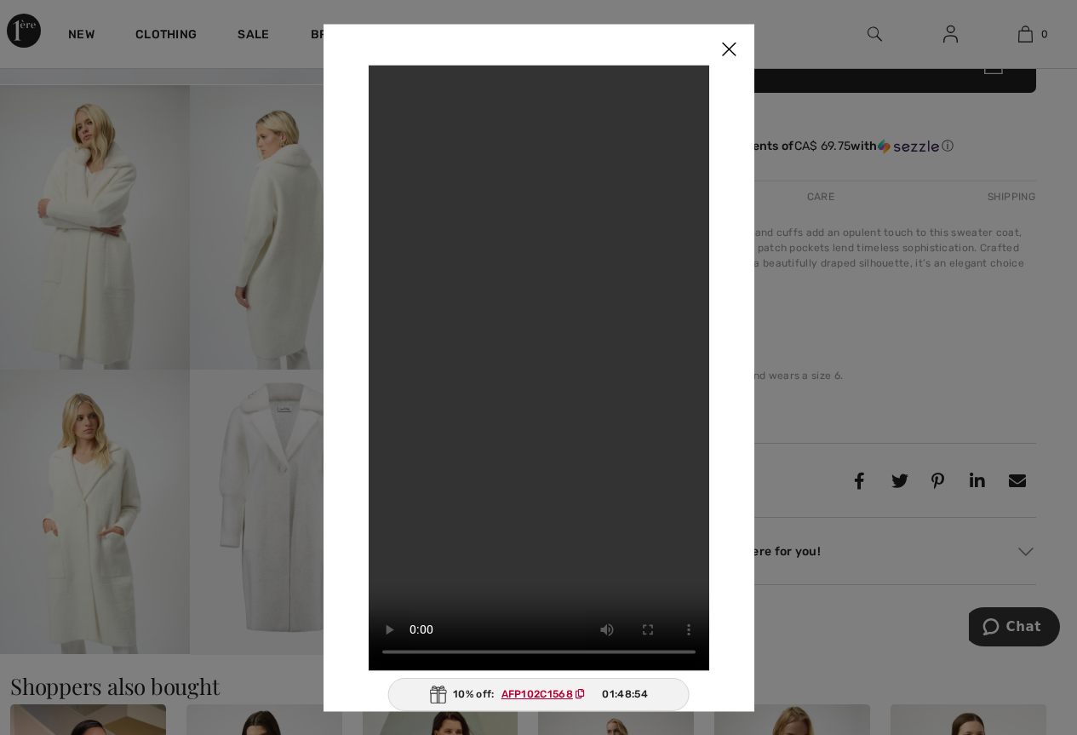
click at [730, 48] on img at bounding box center [728, 50] width 51 height 53
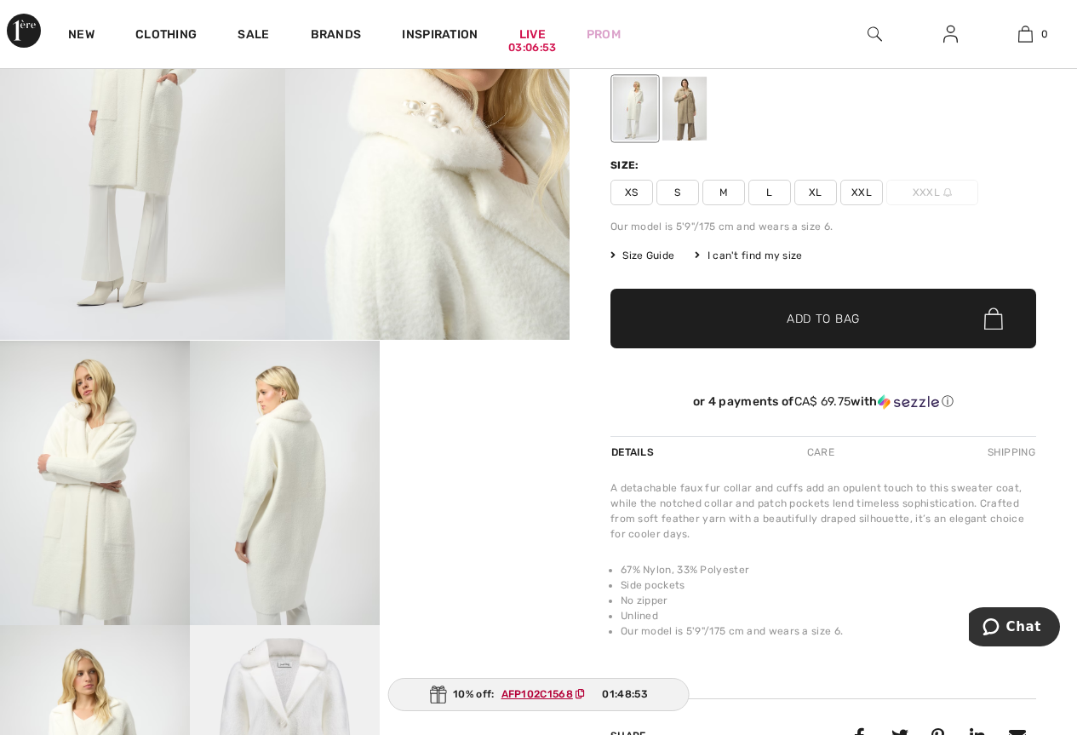
scroll to position [0, 0]
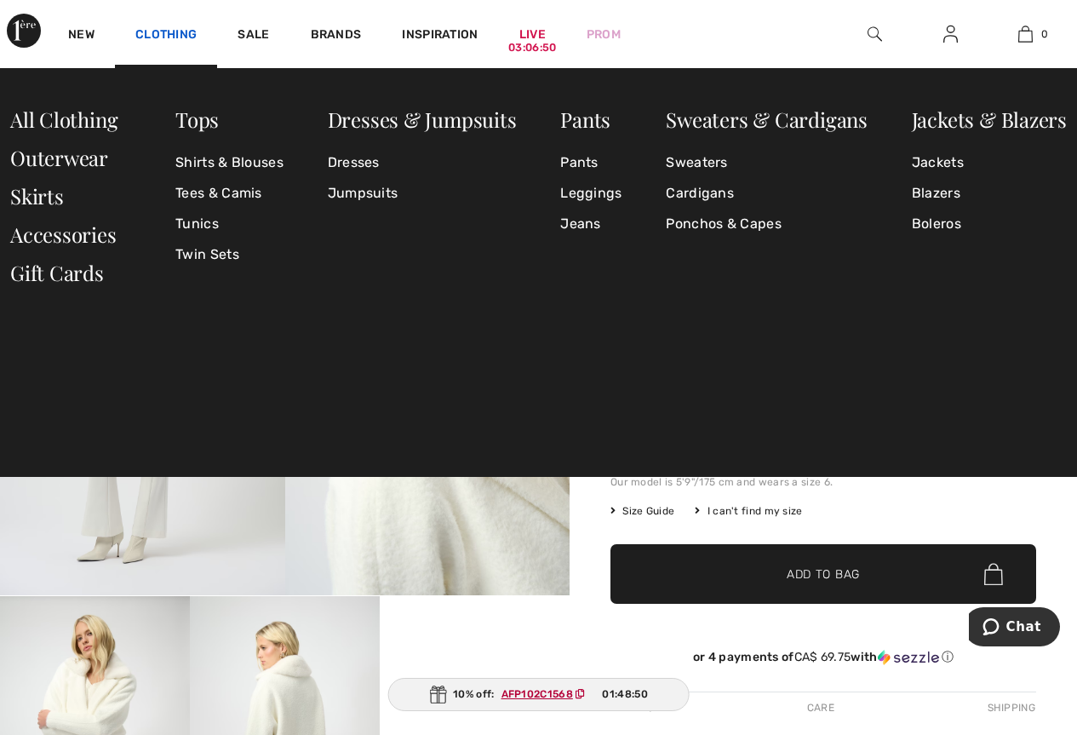
click at [159, 28] on link "Clothing" at bounding box center [165, 36] width 61 height 18
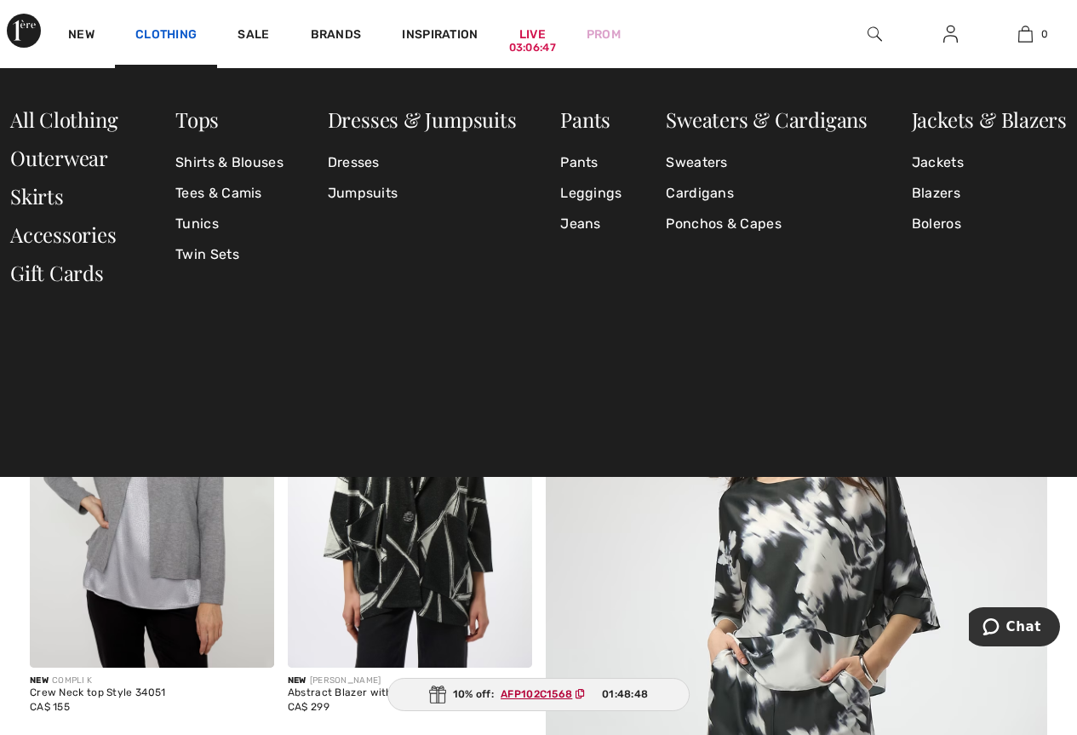
click at [167, 40] on link "Clothing" at bounding box center [165, 36] width 61 height 18
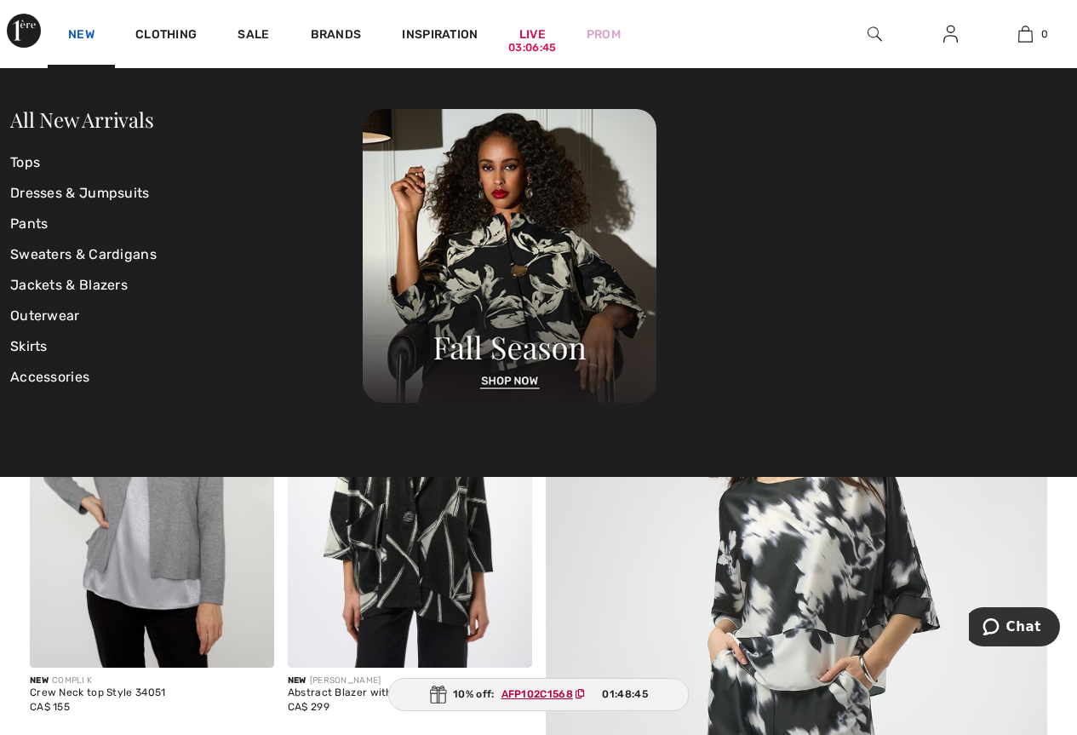
click at [87, 33] on link "New" at bounding box center [81, 36] width 26 height 18
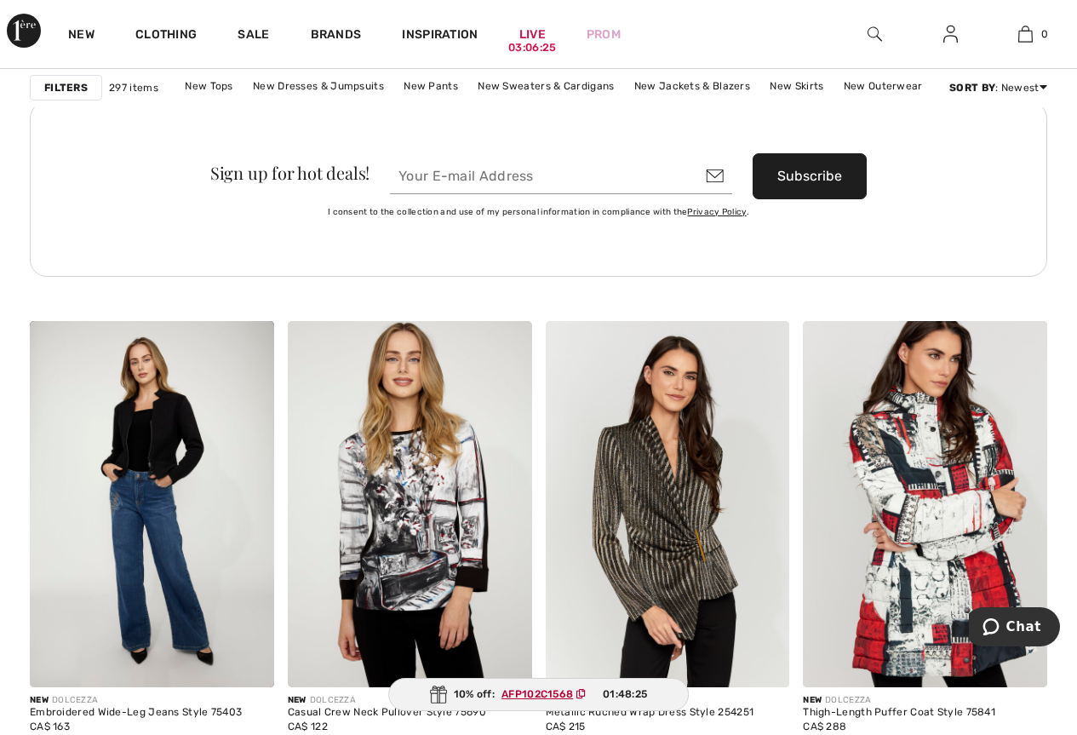
scroll to position [6217, 0]
